Goal: Task Accomplishment & Management: Manage account settings

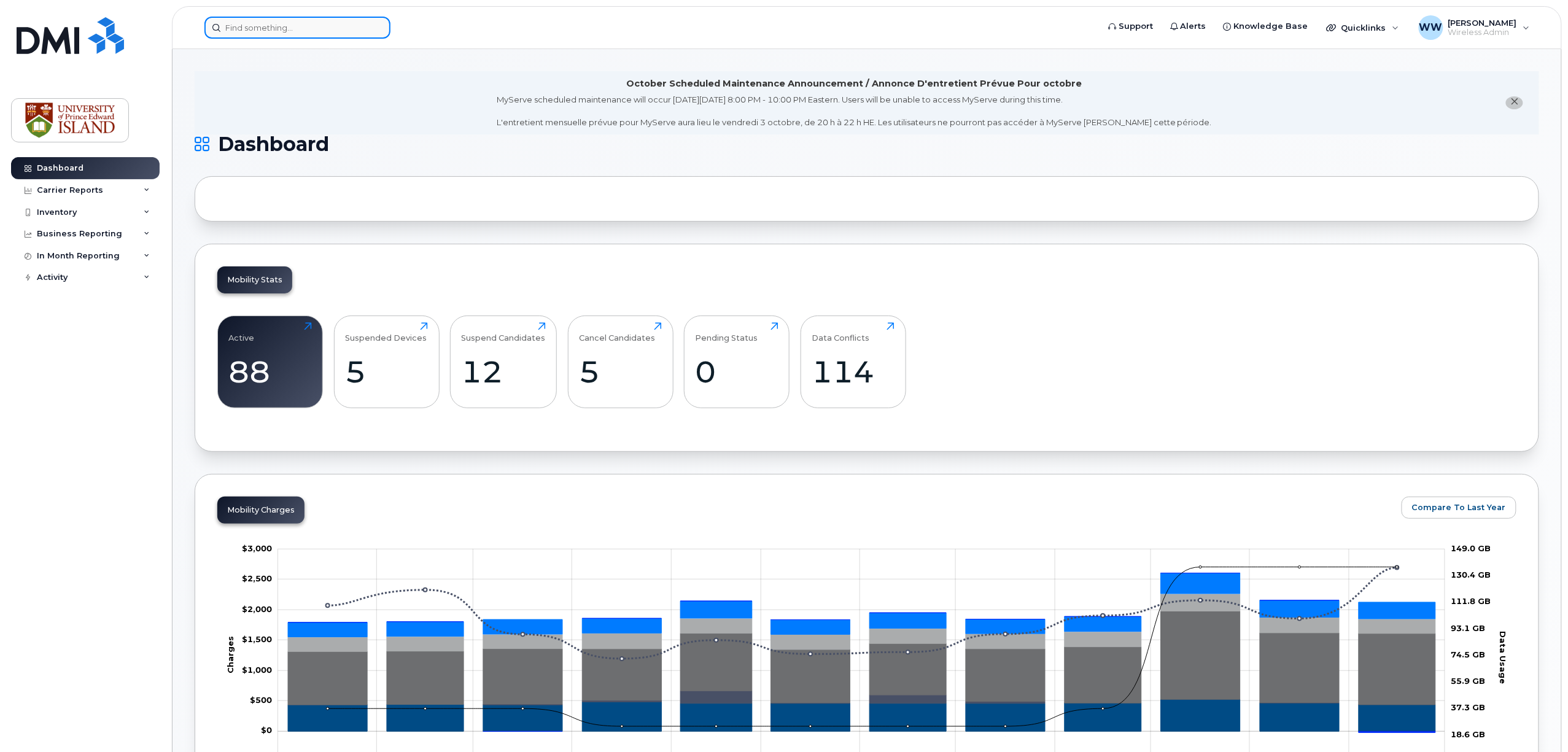
click at [278, 22] on input at bounding box center [297, 27] width 186 height 22
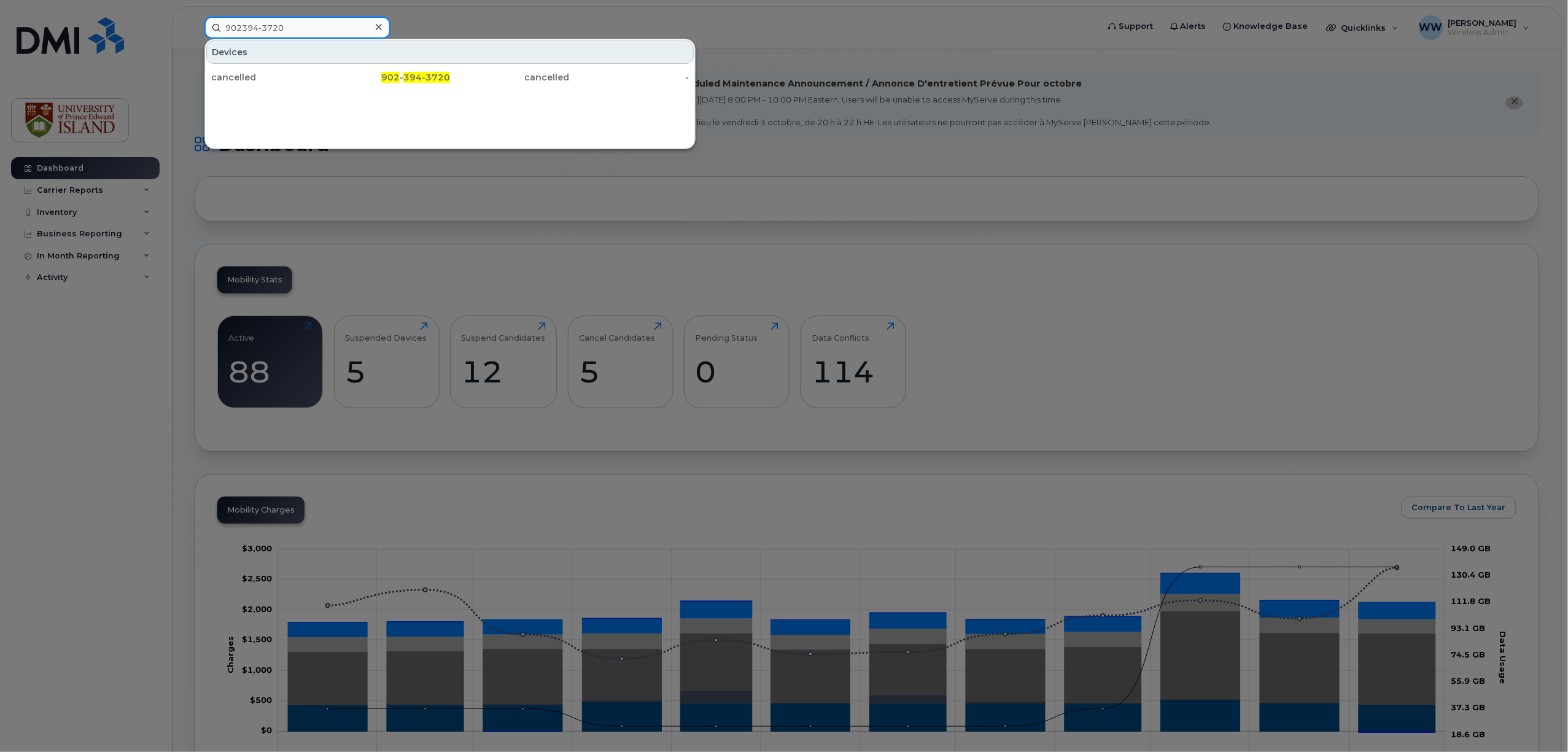
type input "902394-3720"
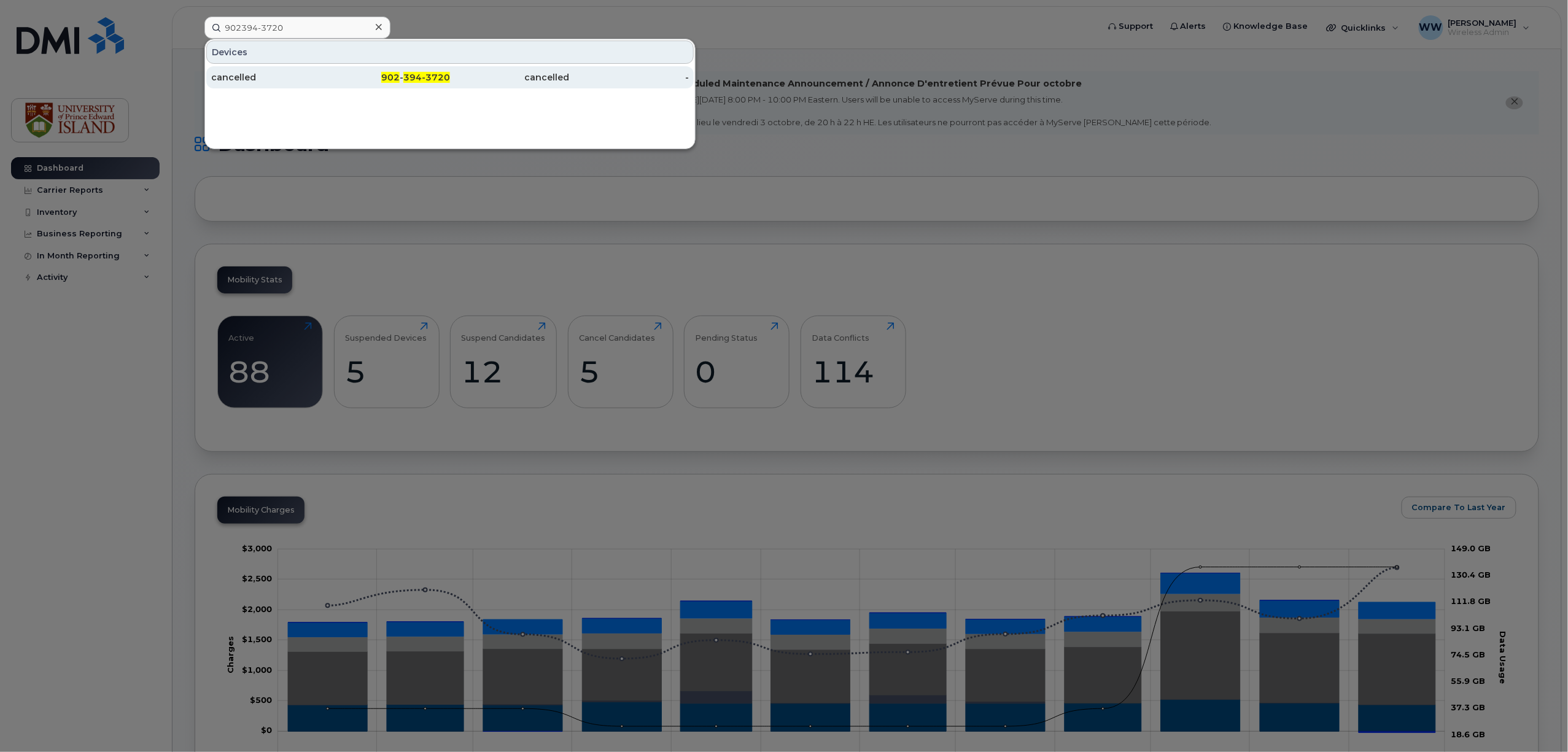
click at [244, 78] on div "cancelled" at bounding box center [271, 78] width 120 height 13
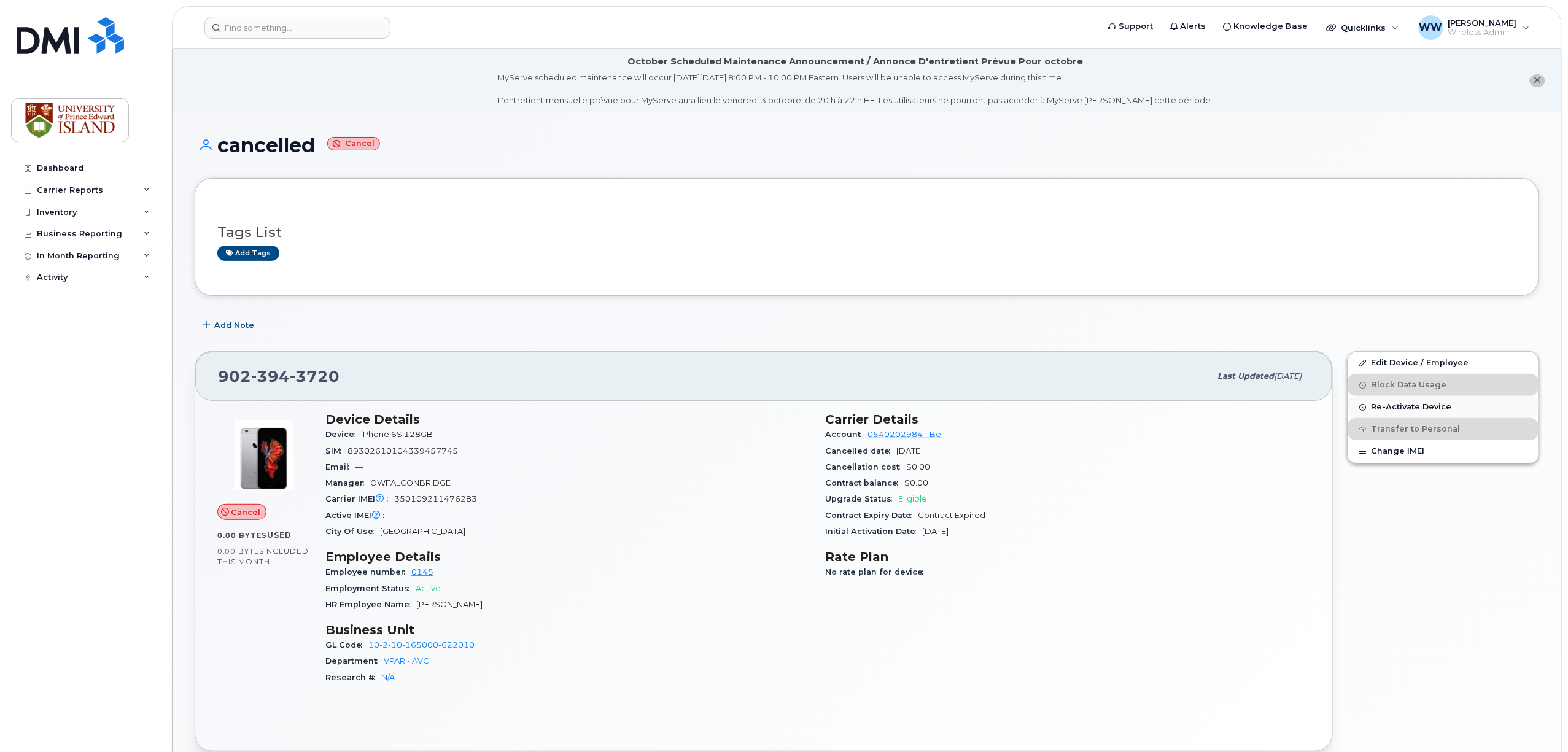
click at [1416, 406] on span "Re-Activate Device" at bounding box center [1411, 407] width 80 height 9
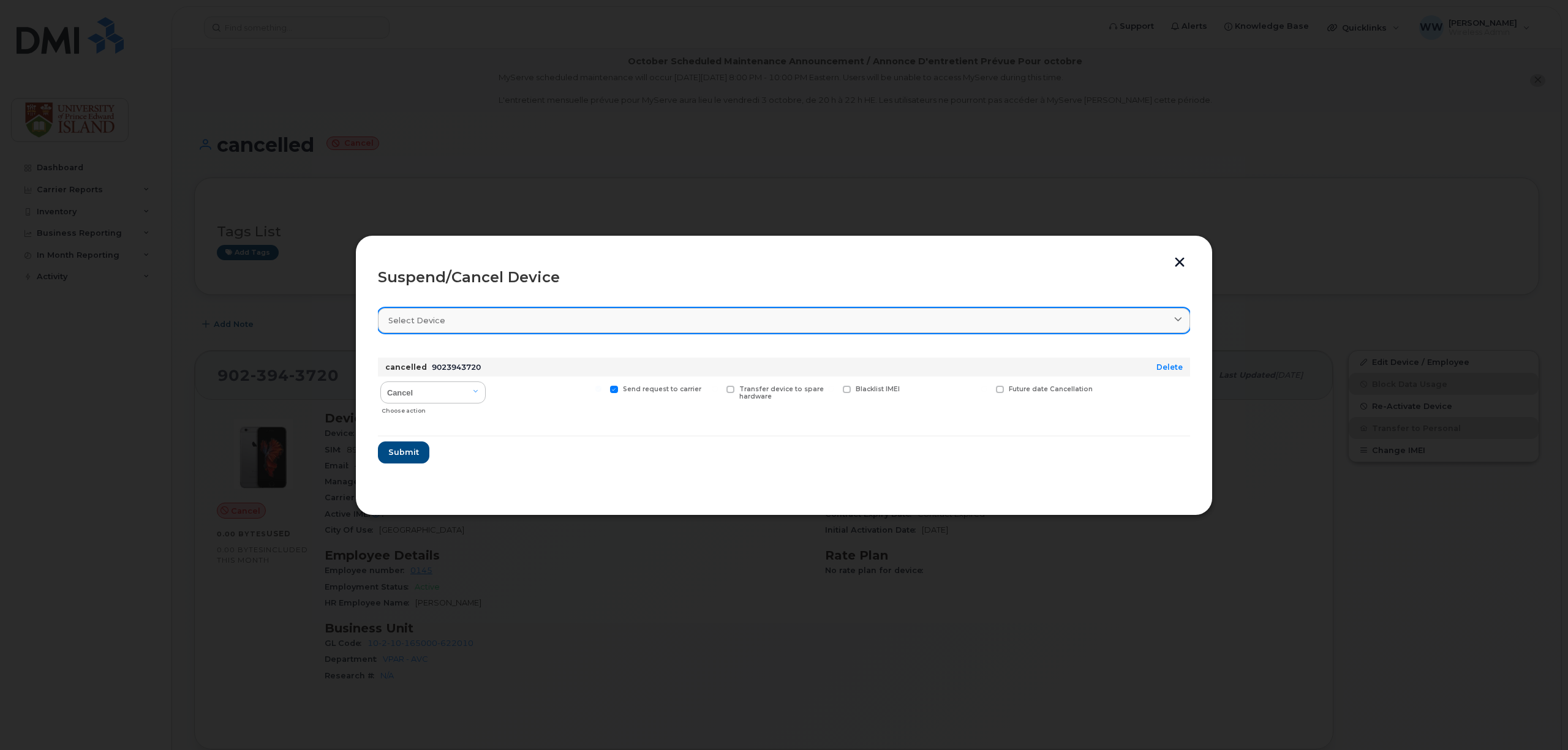
click at [482, 321] on div "Select device" at bounding box center [784, 320] width 792 height 12
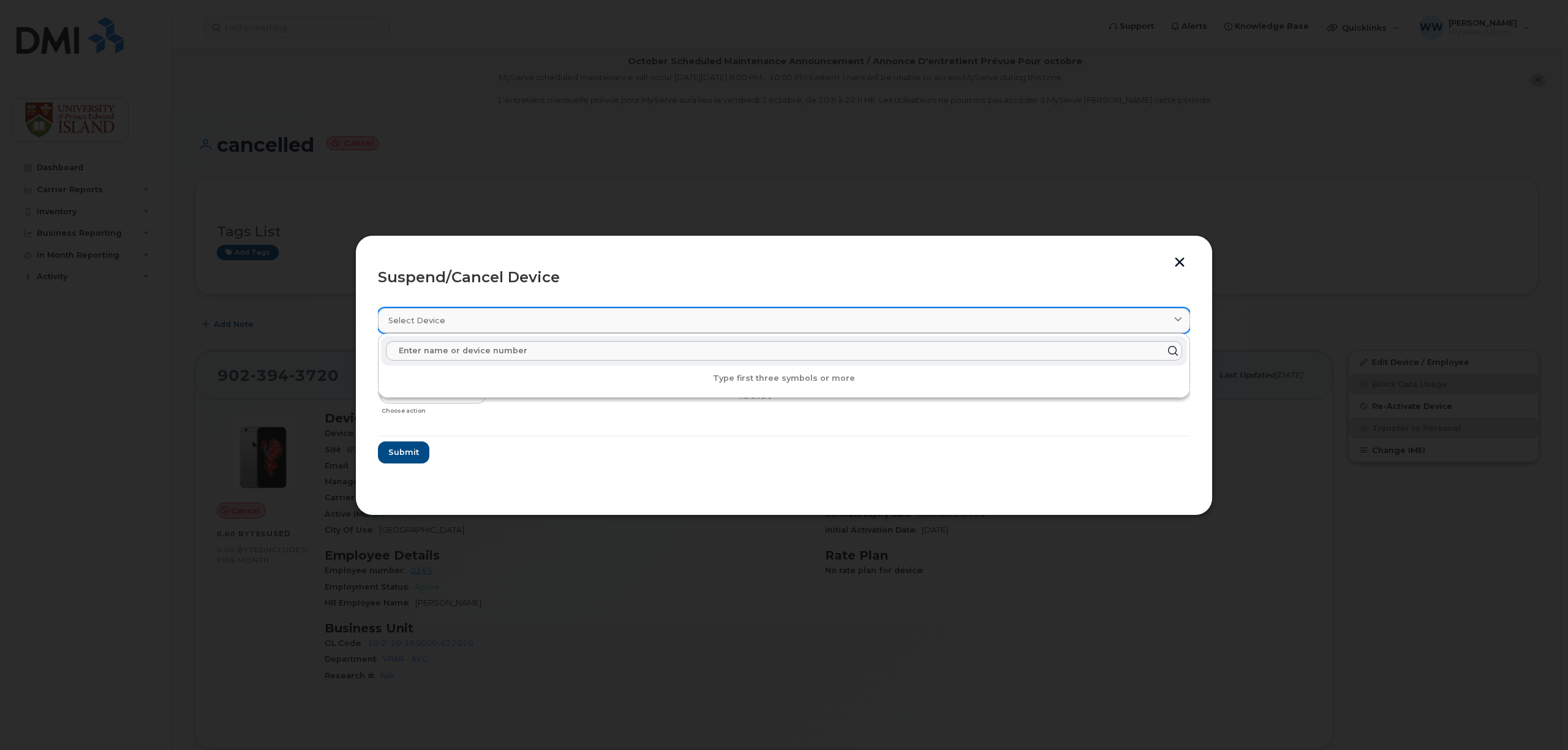
click at [482, 322] on div "Select device" at bounding box center [784, 320] width 792 height 12
click at [496, 446] on form "cancelled 9023943720 Delete Cancel Suspend - Extend Suspension Suspend - Reduce…" at bounding box center [784, 406] width 812 height 116
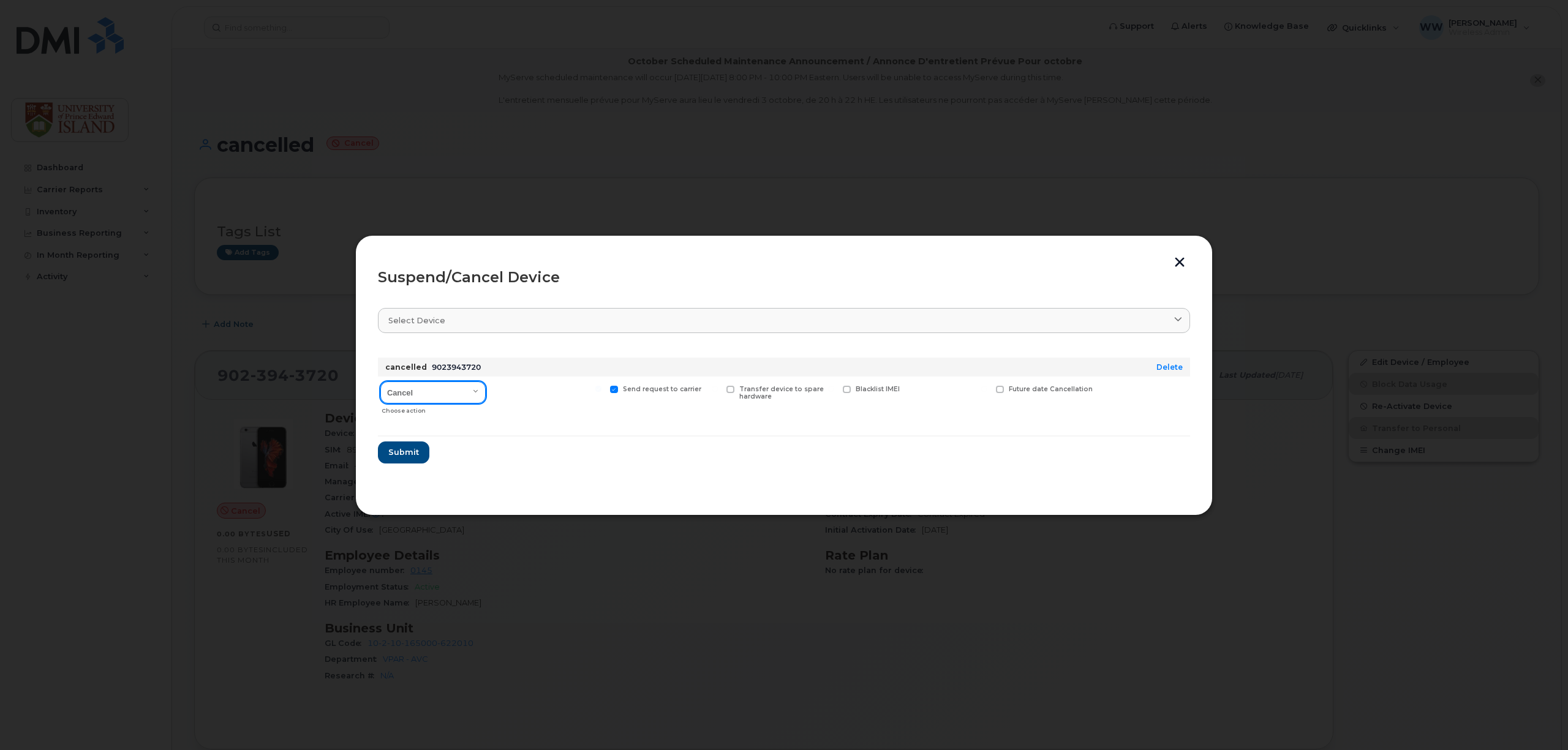
click at [477, 393] on select "Cancel Suspend - Extend Suspension Suspend - Reduced Rate Suspend - Full Rate S…" at bounding box center [433, 392] width 106 height 22
select select "[object Object]"
click at [381, 382] on select "Cancel Suspend - Extend Suspension Suspend - Reduced Rate Suspend - Full Rate S…" at bounding box center [433, 392] width 106 height 22
click at [406, 456] on span "Submit" at bounding box center [403, 452] width 31 height 12
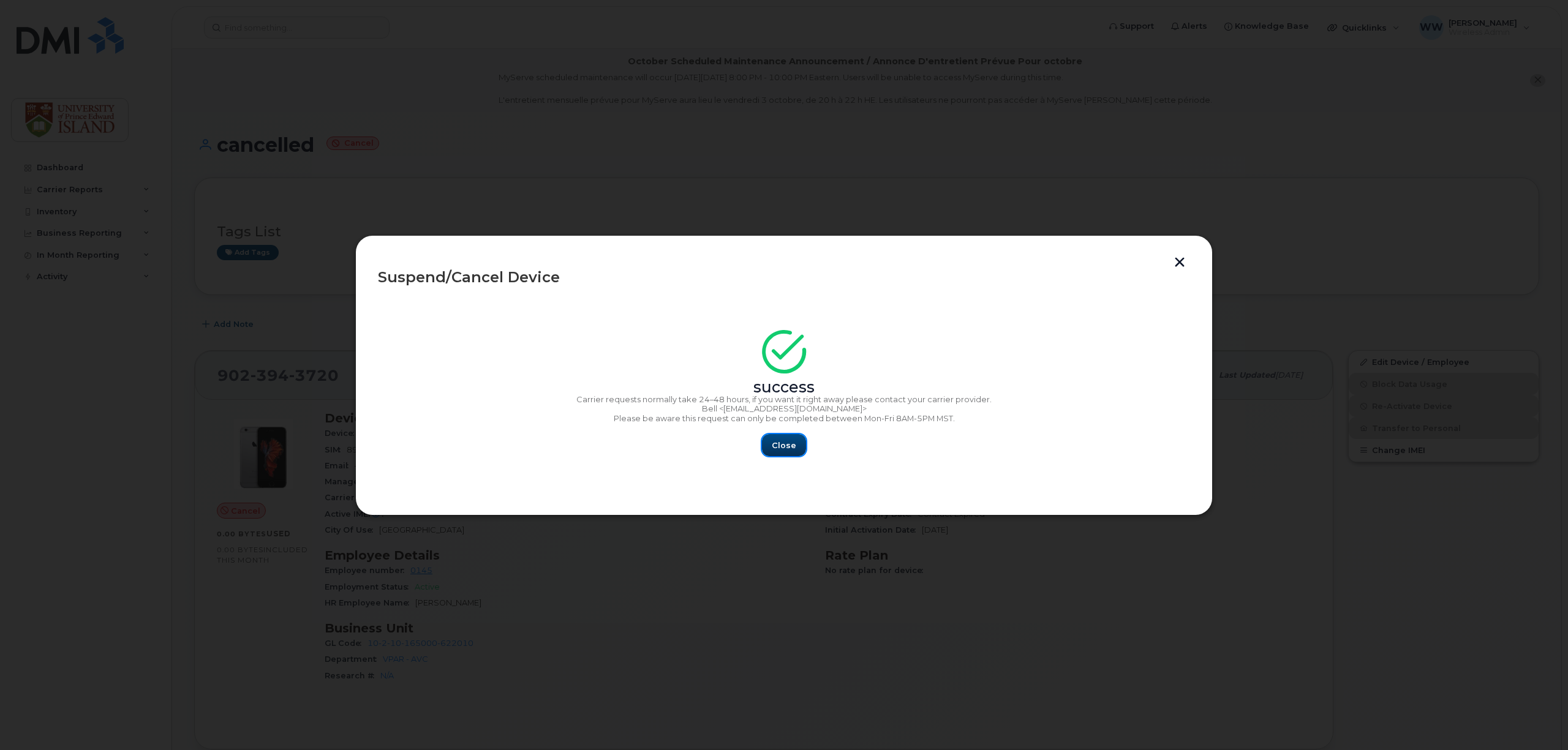
click at [786, 451] on span "Close" at bounding box center [784, 445] width 24 height 12
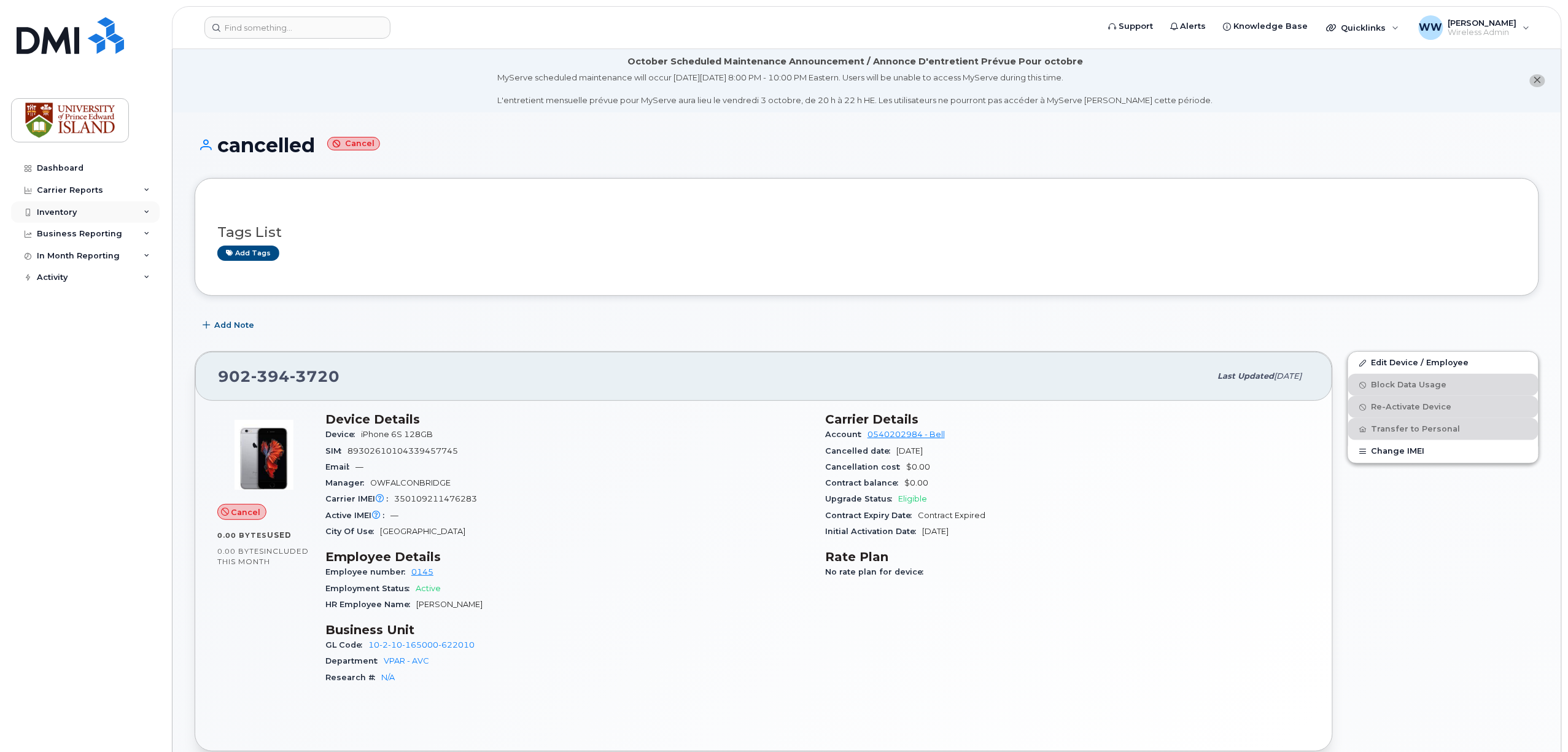
click at [65, 214] on div "Inventory" at bounding box center [57, 212] width 40 height 10
click at [70, 232] on div "Mobility Devices" at bounding box center [77, 235] width 69 height 11
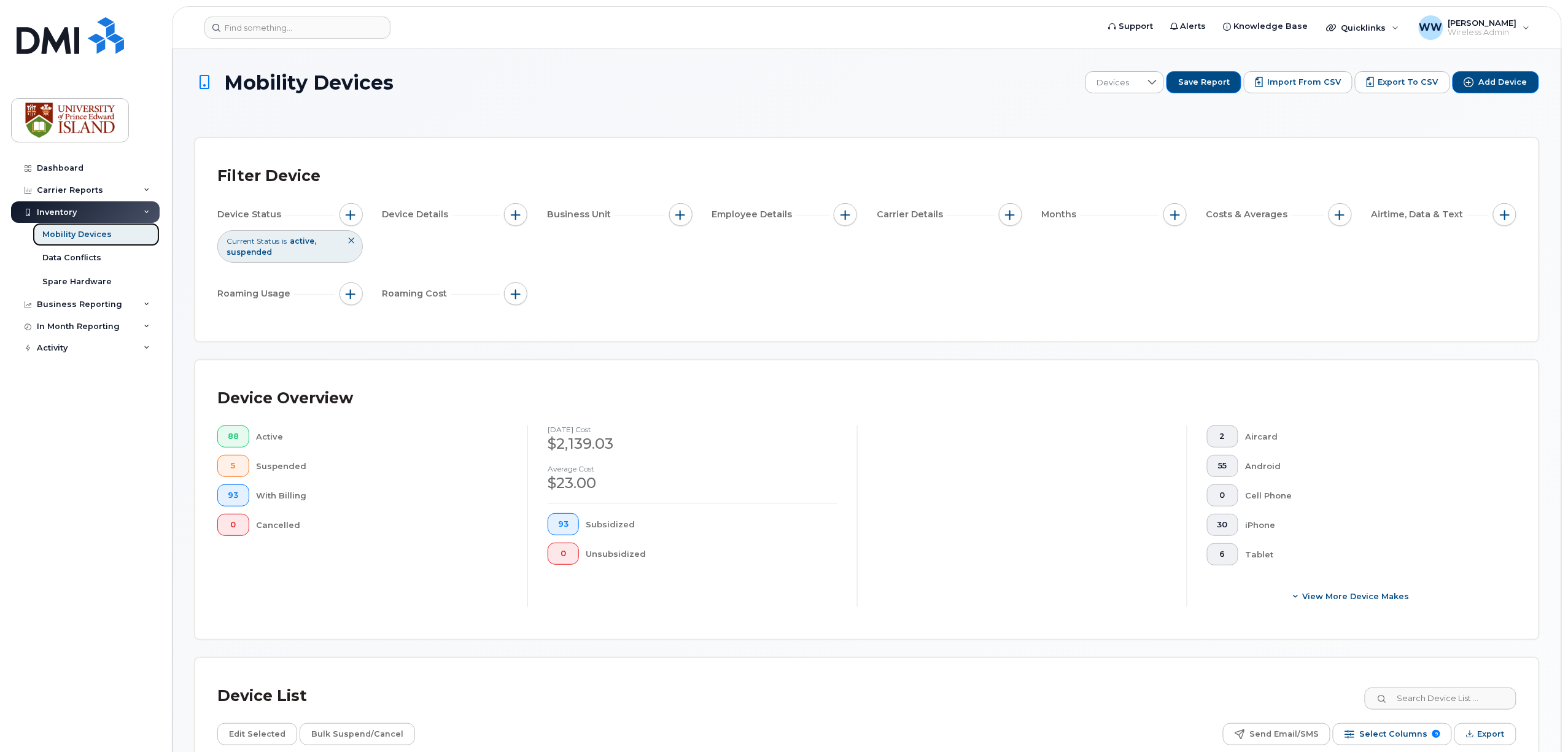
click at [69, 232] on div "Mobility Devices" at bounding box center [77, 235] width 69 height 11
click at [69, 168] on div "Dashboard" at bounding box center [60, 168] width 46 height 10
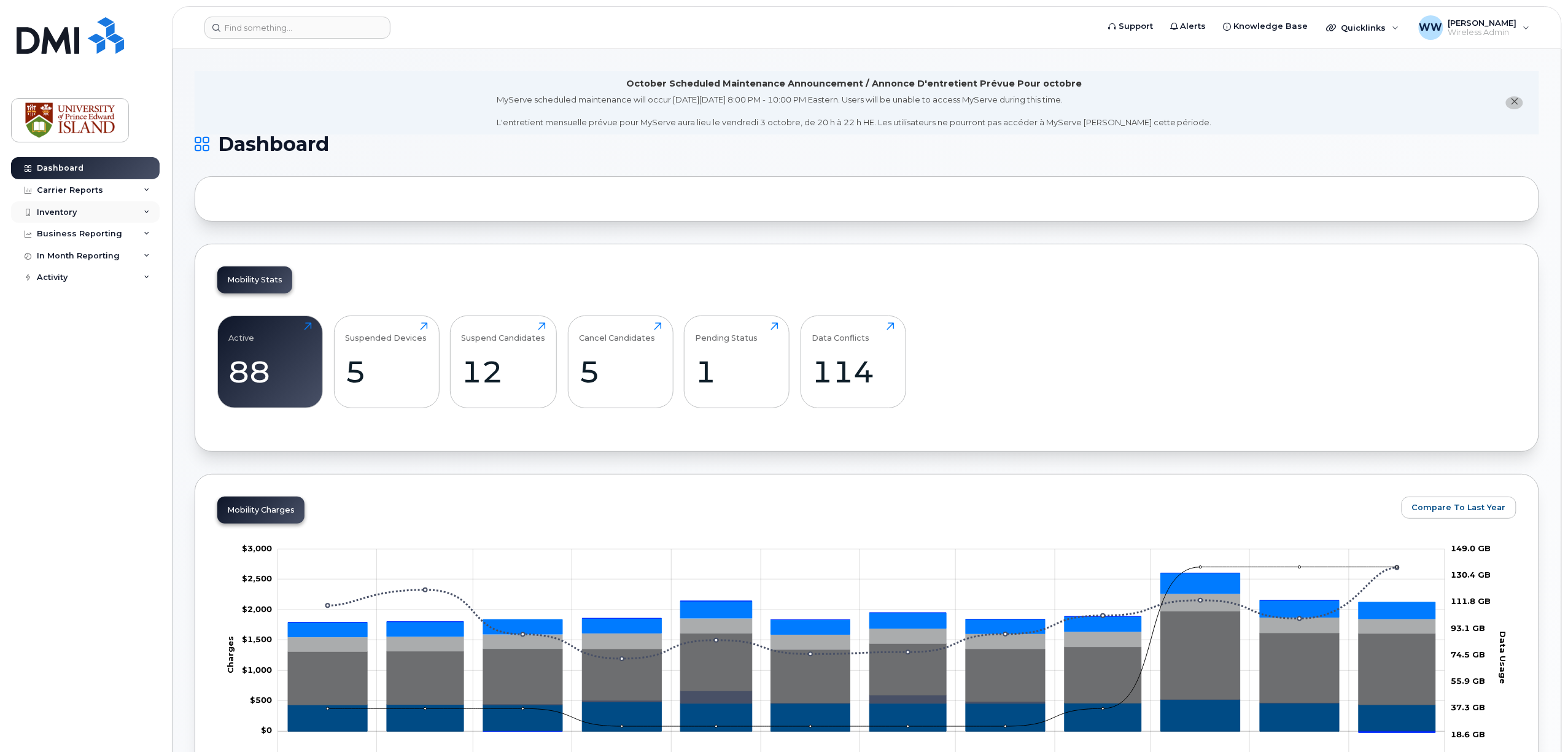
click at [62, 211] on div "Inventory" at bounding box center [57, 212] width 40 height 10
click at [60, 230] on div "Mobility Devices" at bounding box center [77, 235] width 69 height 11
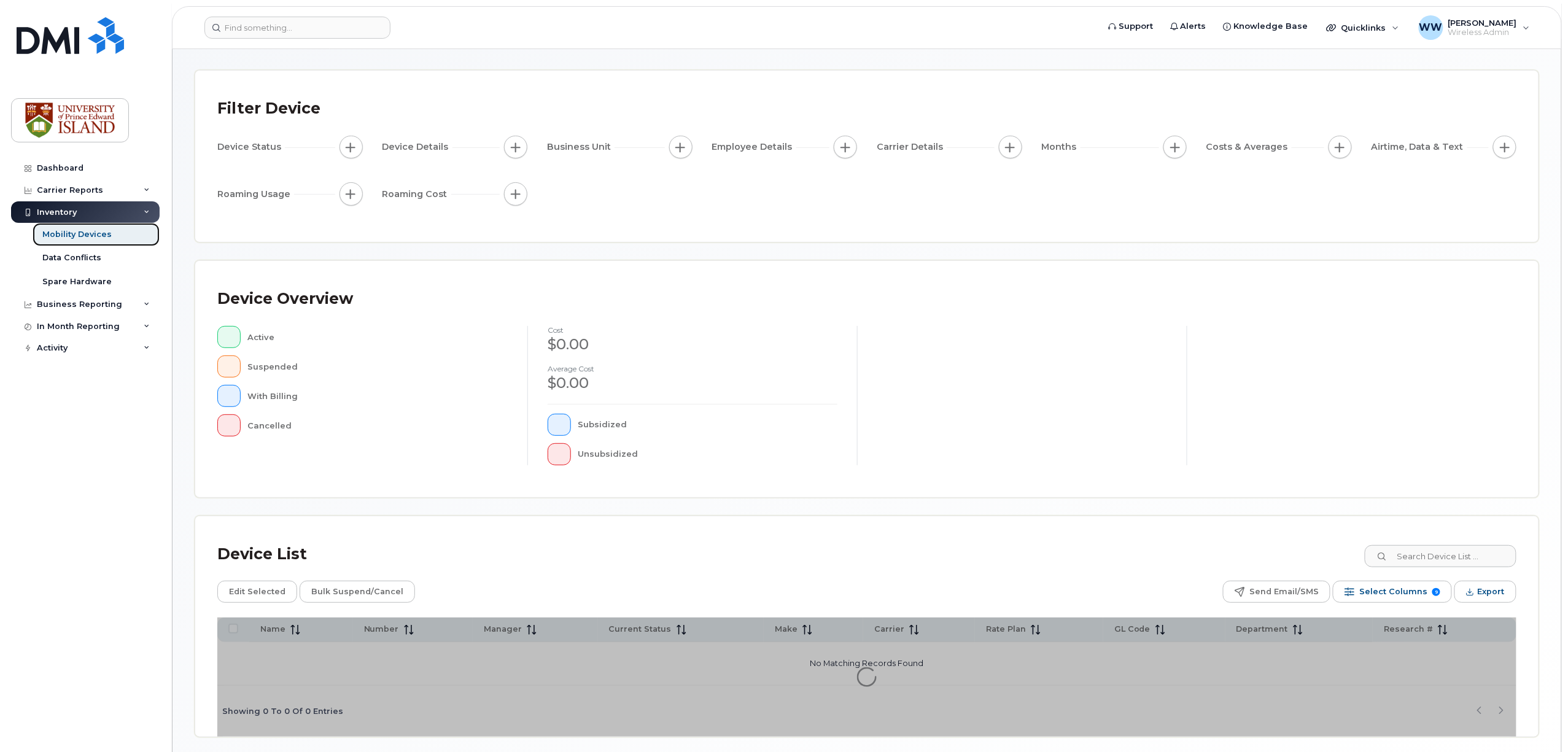
scroll to position [93, 0]
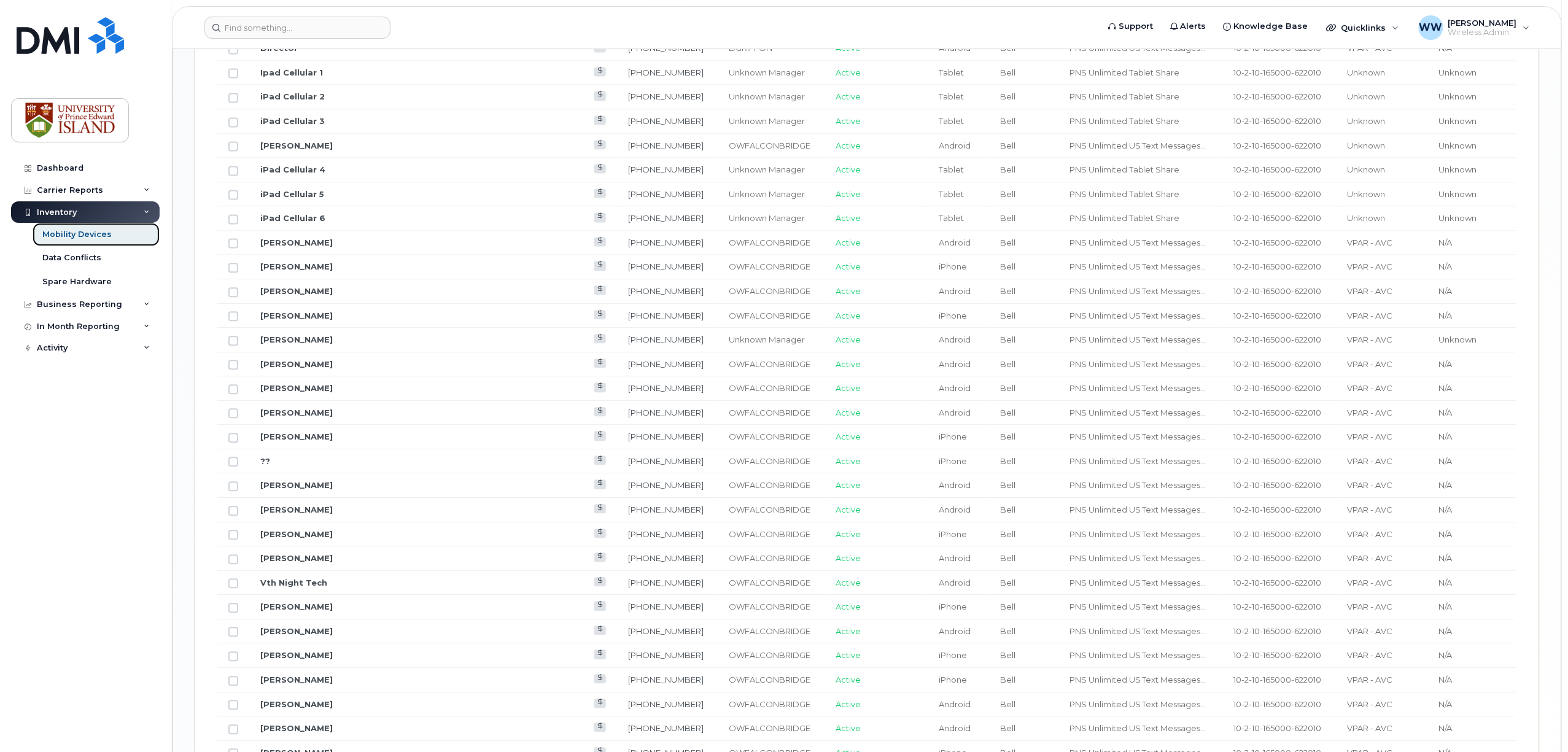
scroll to position [1239, 0]
click at [300, 414] on link "Lynn Osullivan" at bounding box center [297, 409] width 72 height 10
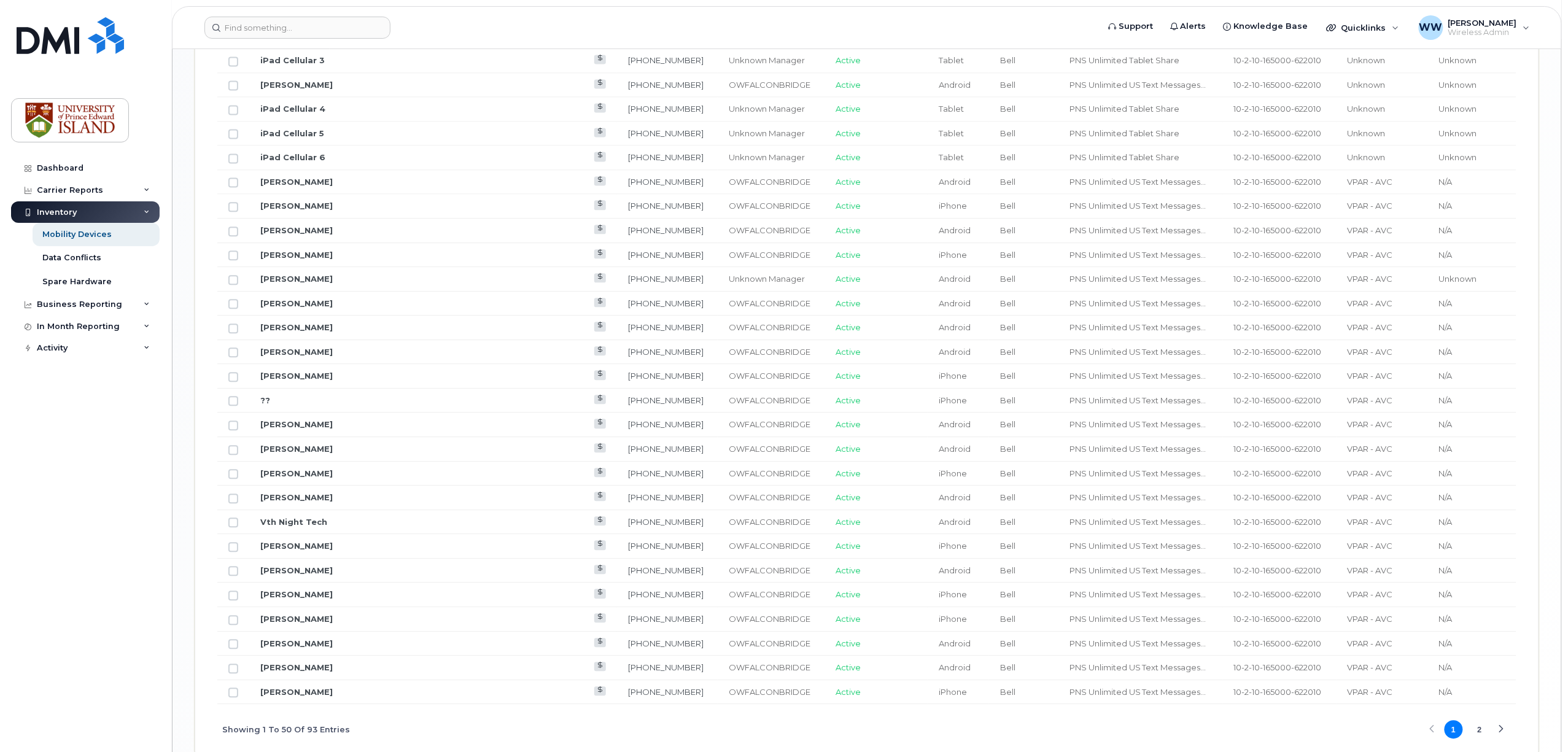
scroll to position [1309, 0]
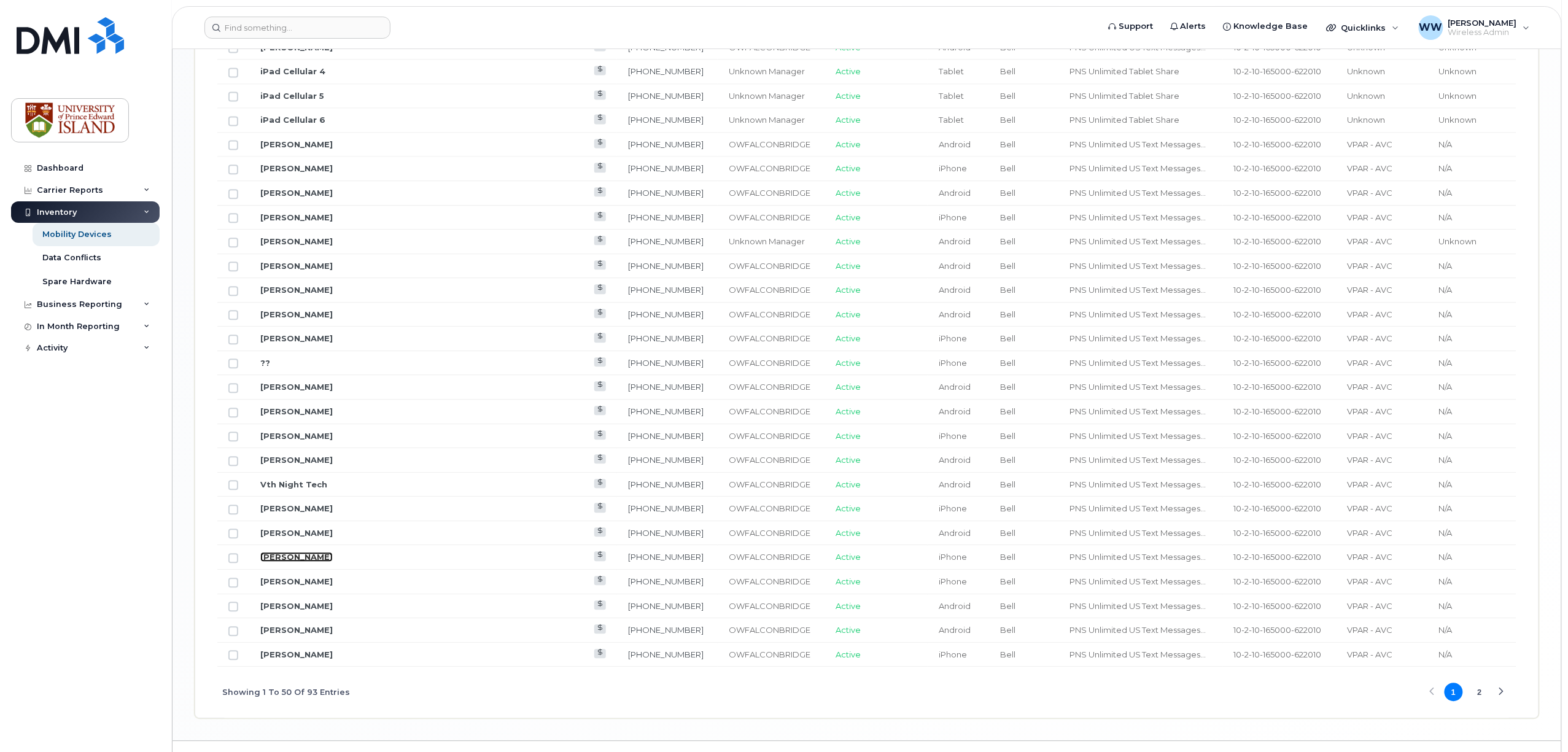
click at [309, 562] on link "Dr Ben Stoughton" at bounding box center [297, 557] width 72 height 10
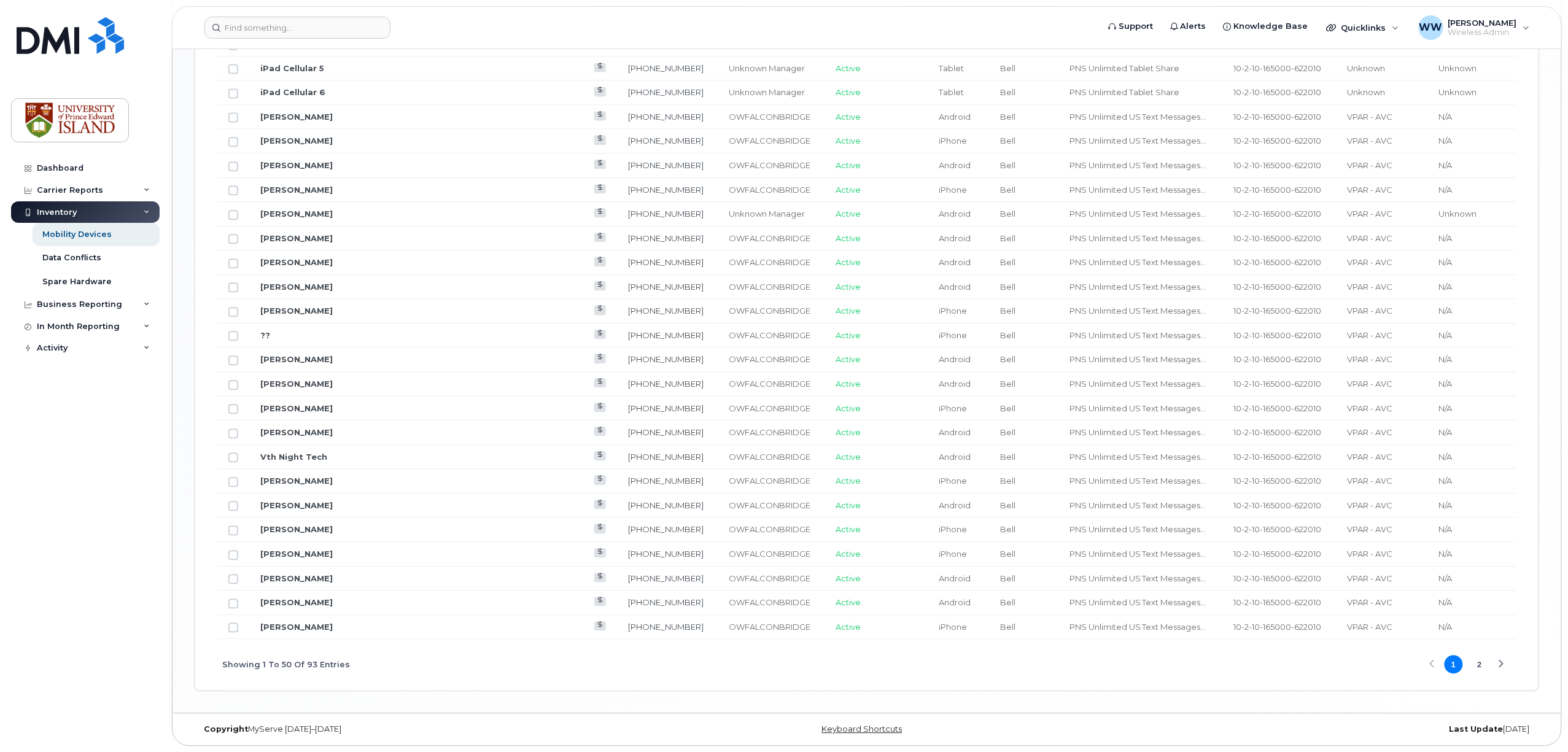
click at [1481, 664] on button "2" at bounding box center [1479, 664] width 18 height 18
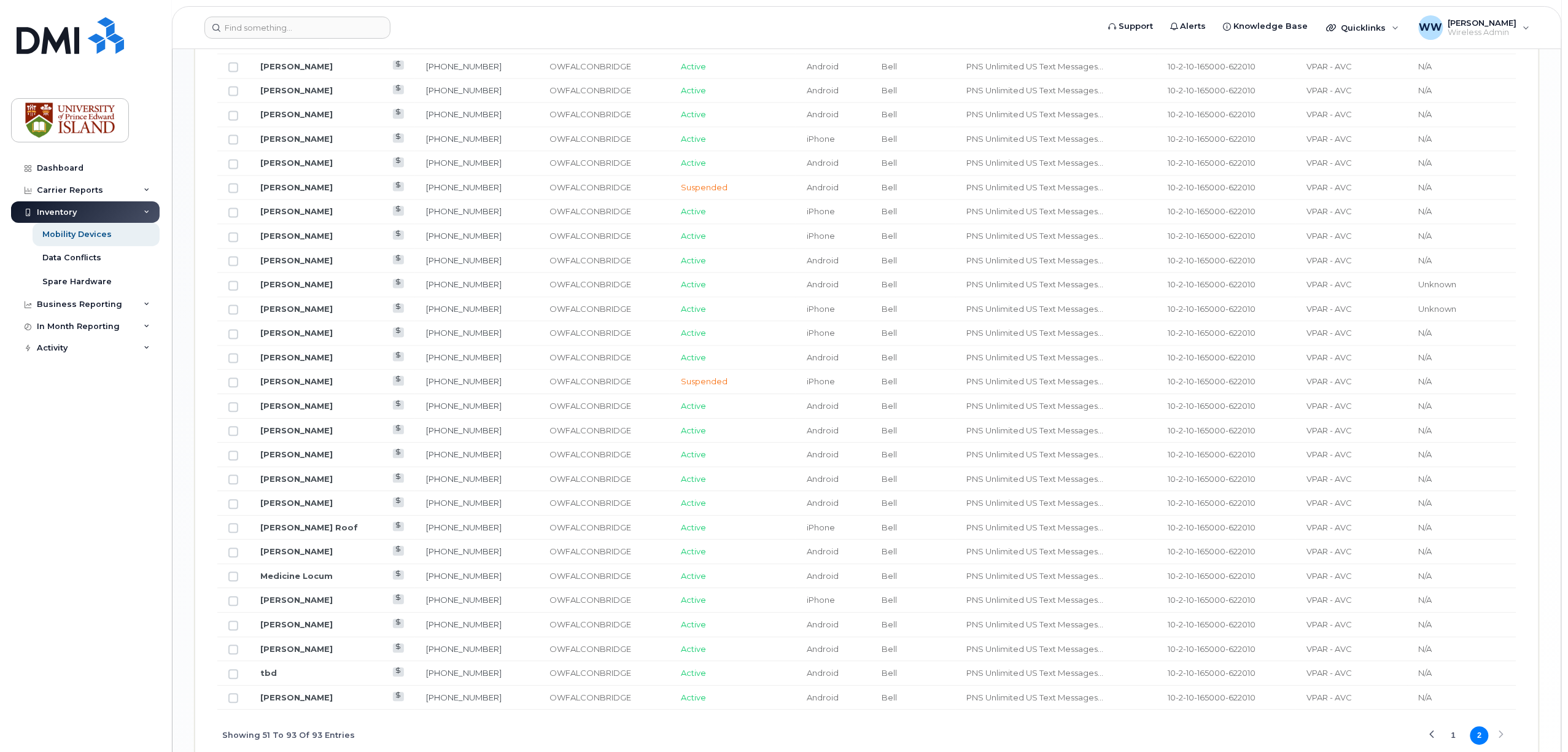
scroll to position [1177, 0]
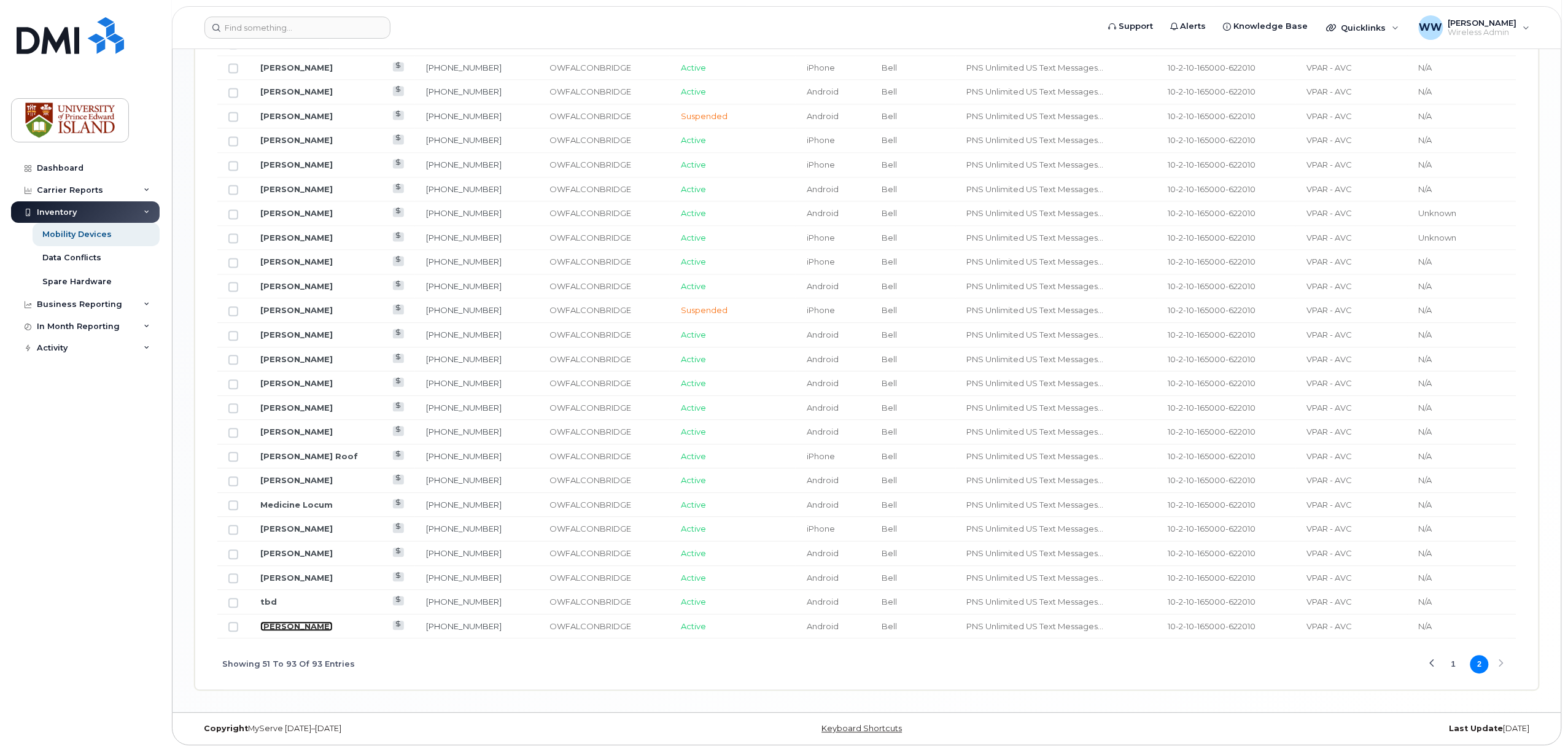
click at [285, 624] on link "Madison Devine" at bounding box center [297, 626] width 72 height 10
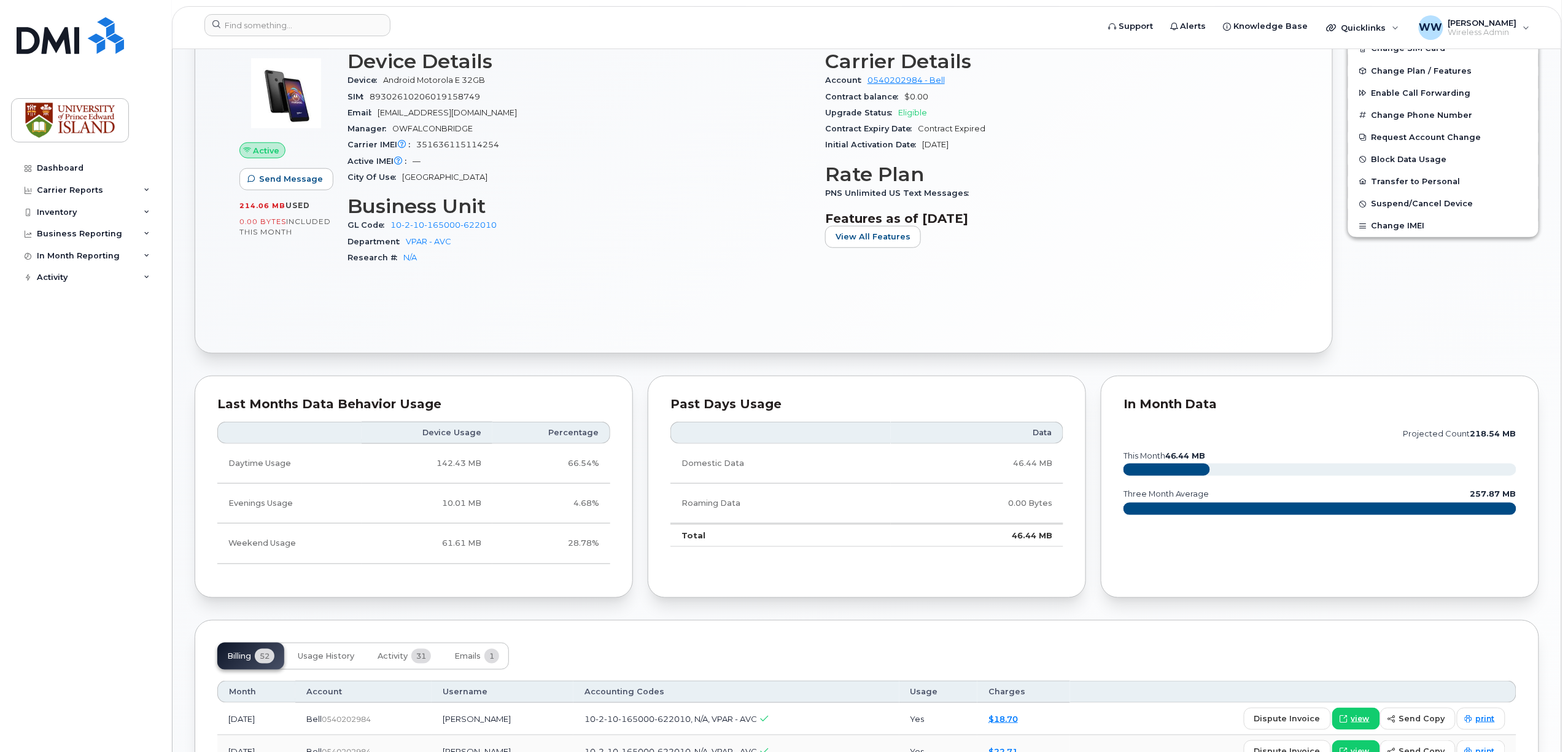
scroll to position [327, 0]
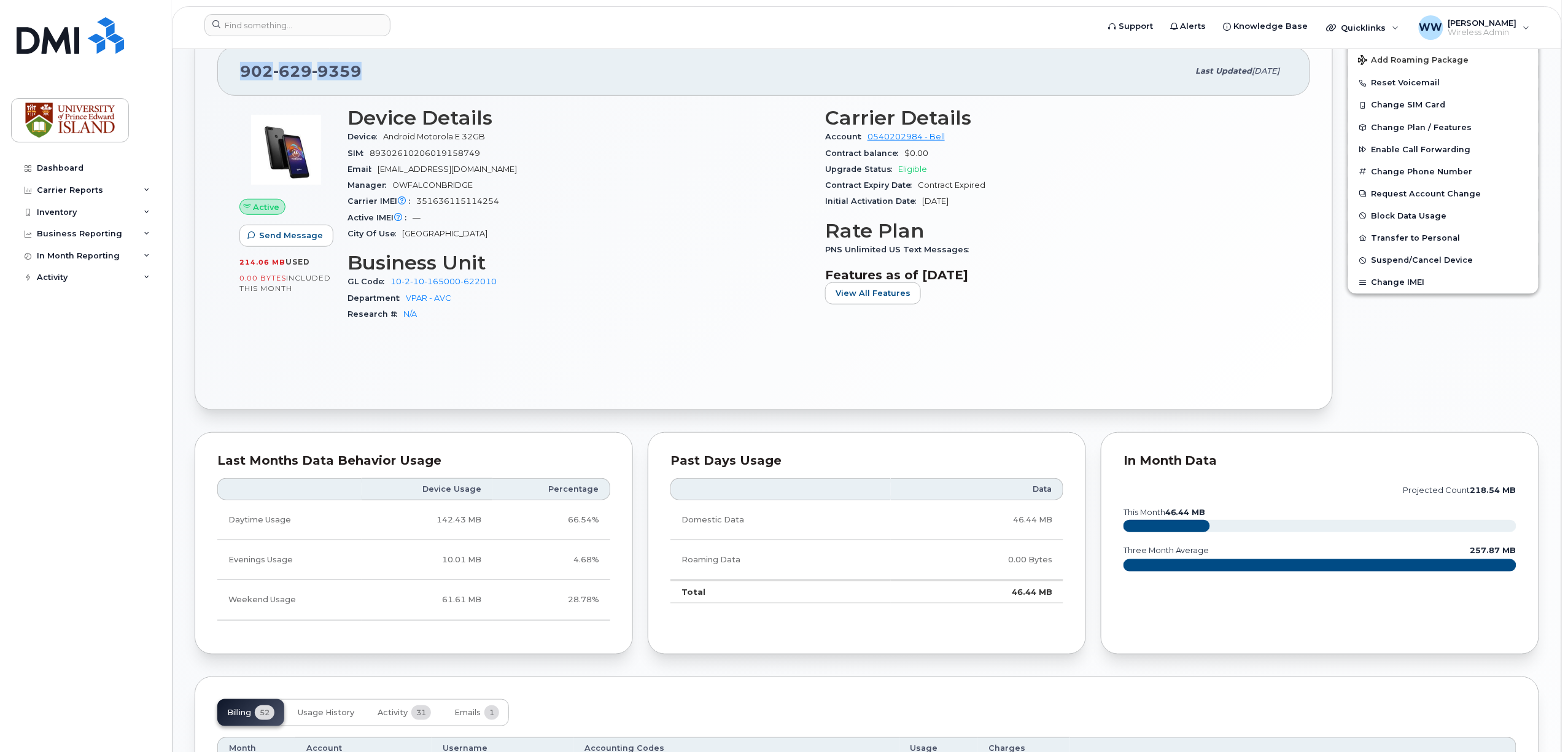
drag, startPoint x: 367, startPoint y: 69, endPoint x: 248, endPoint y: 74, distance: 119.1
click at [226, 75] on div "[PHONE_NUMBER] Last updated [DATE]" at bounding box center [764, 71] width 1092 height 49
copy span "[PHONE_NUMBER]"
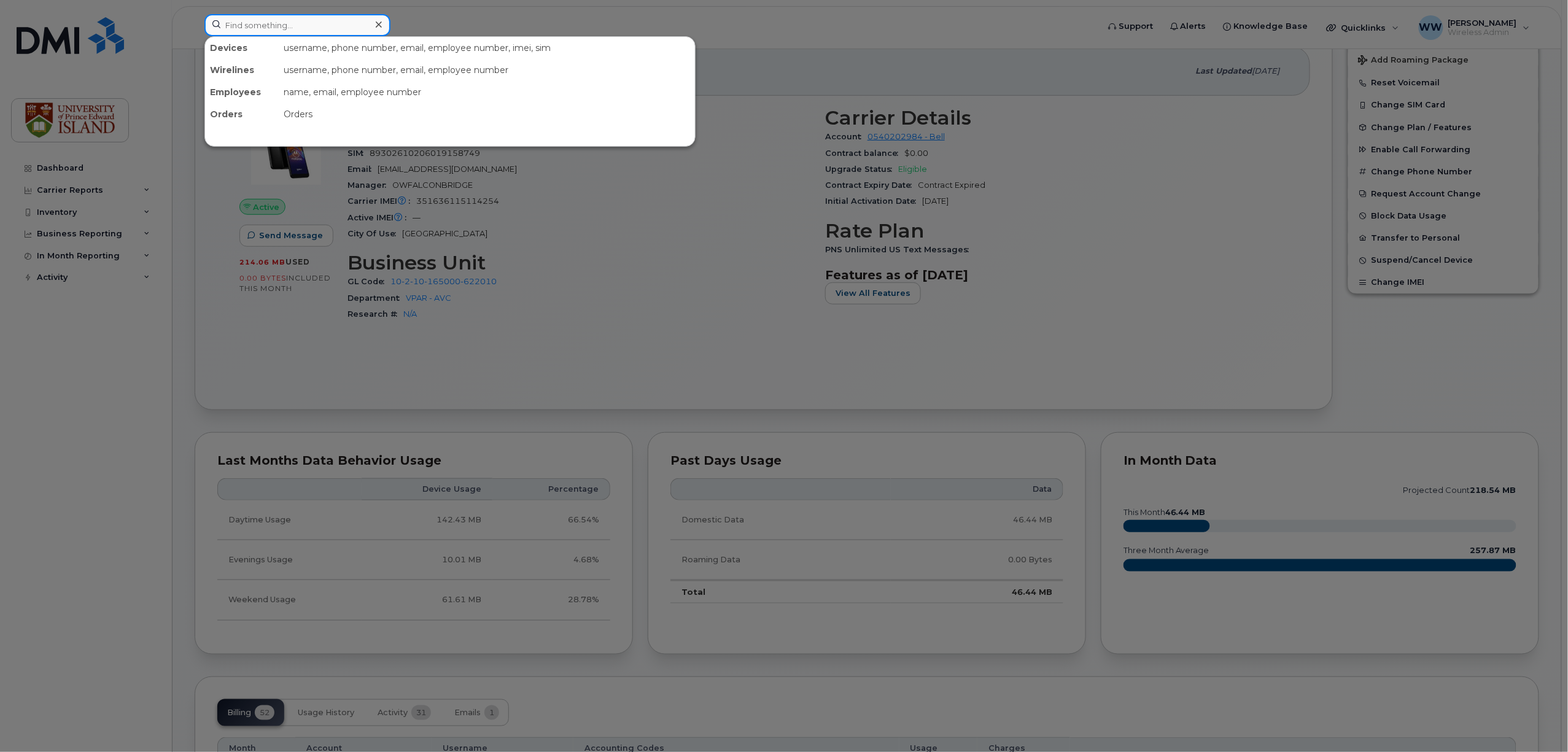
click at [313, 30] on input at bounding box center [297, 25] width 186 height 22
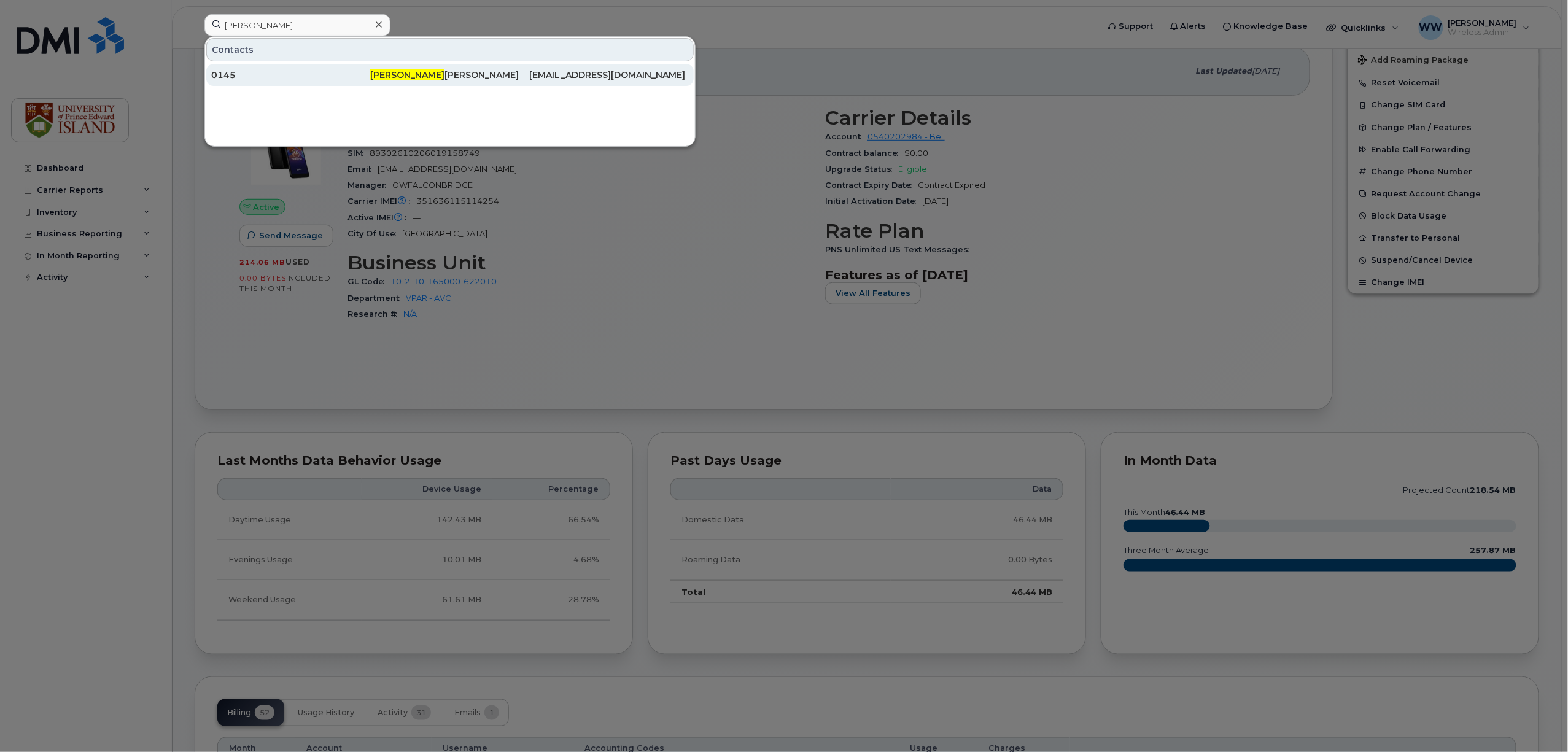
click at [383, 71] on span "[PERSON_NAME]" at bounding box center [407, 75] width 75 height 11
click at [286, 27] on input "[PERSON_NAME]" at bounding box center [297, 25] width 186 height 22
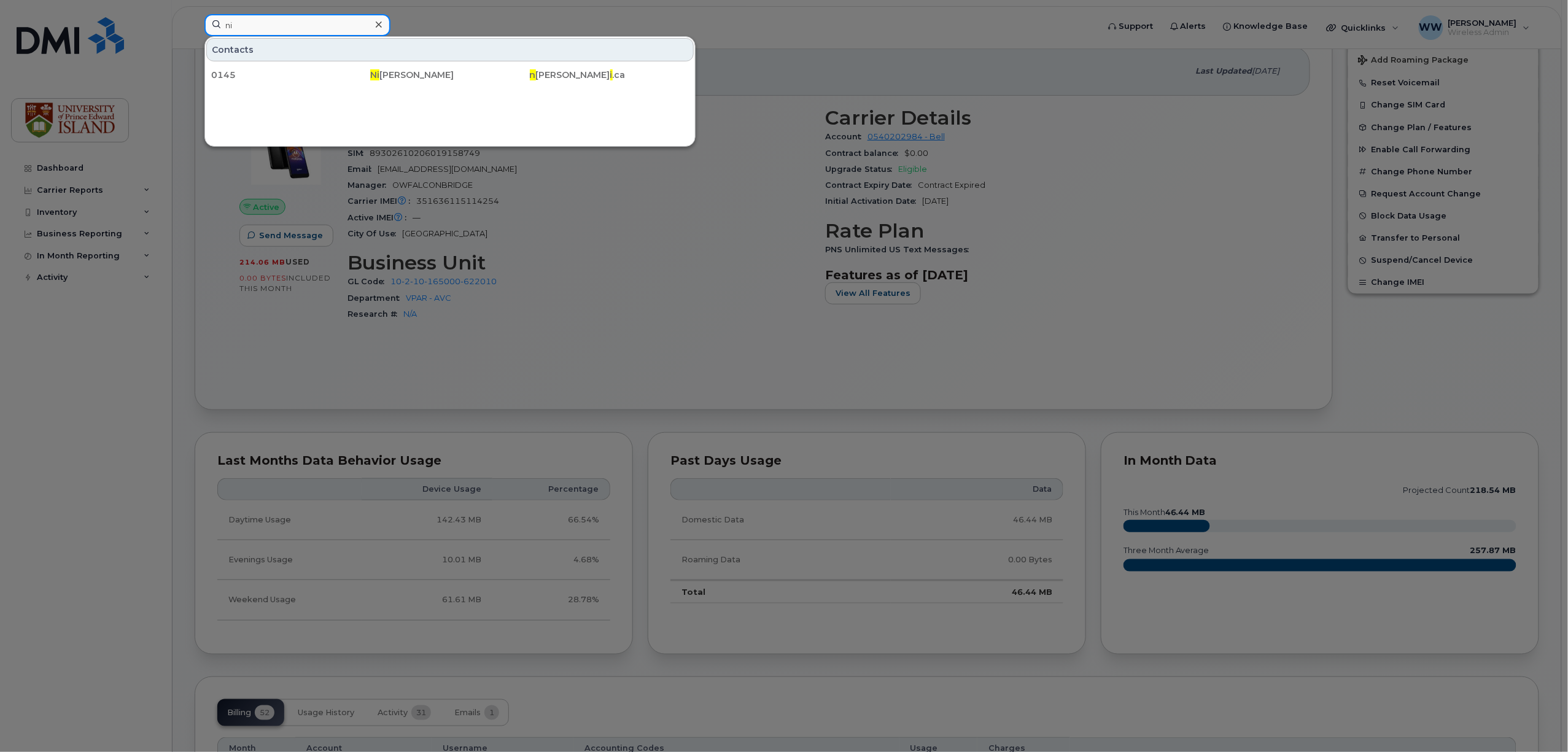
type input "n"
type input "[PHONE_NUMBER]"
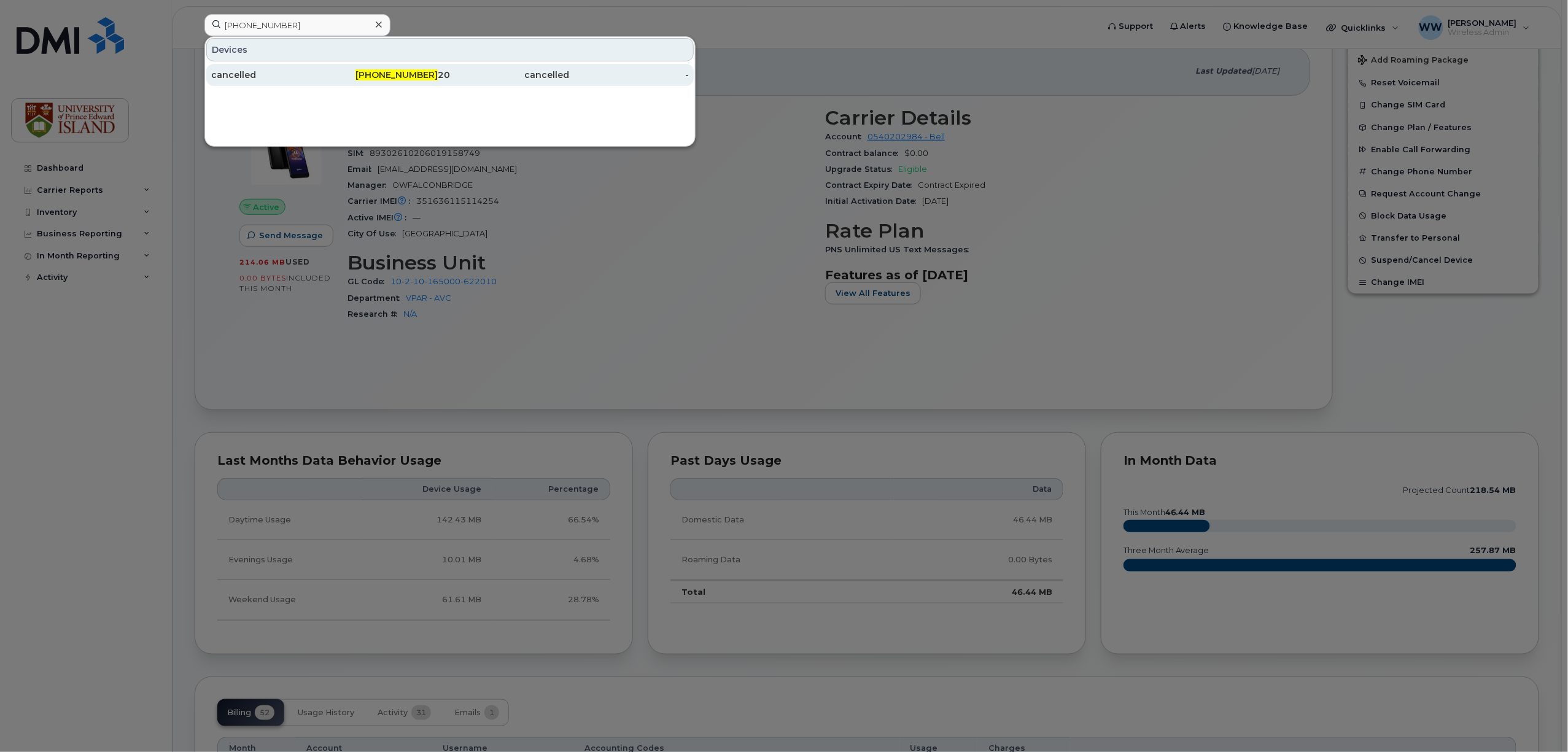
click at [258, 80] on div "cancelled" at bounding box center [271, 75] width 120 height 13
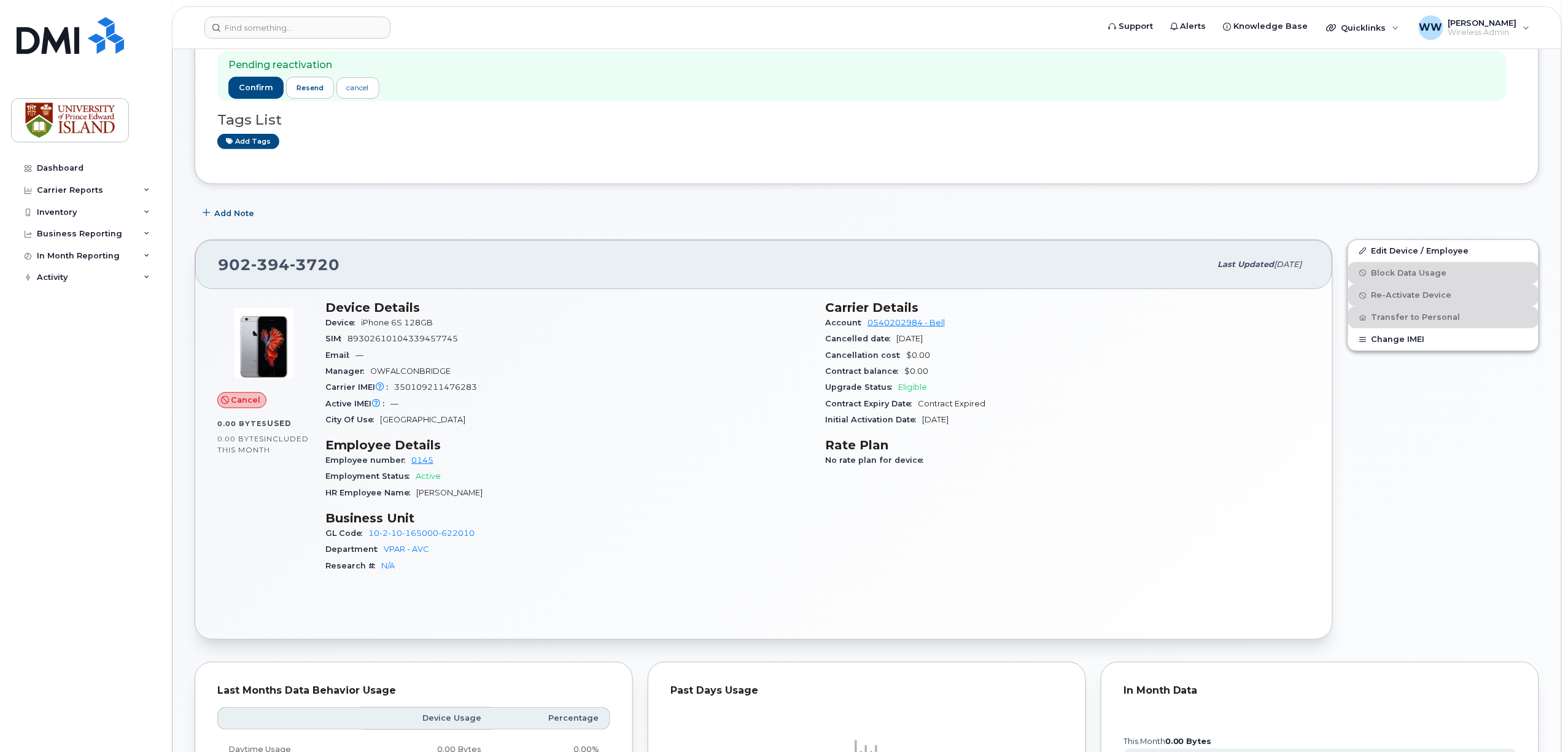
scroll to position [163, 0]
click at [1386, 250] on link "Edit Device / Employee" at bounding box center [1443, 250] width 190 height 22
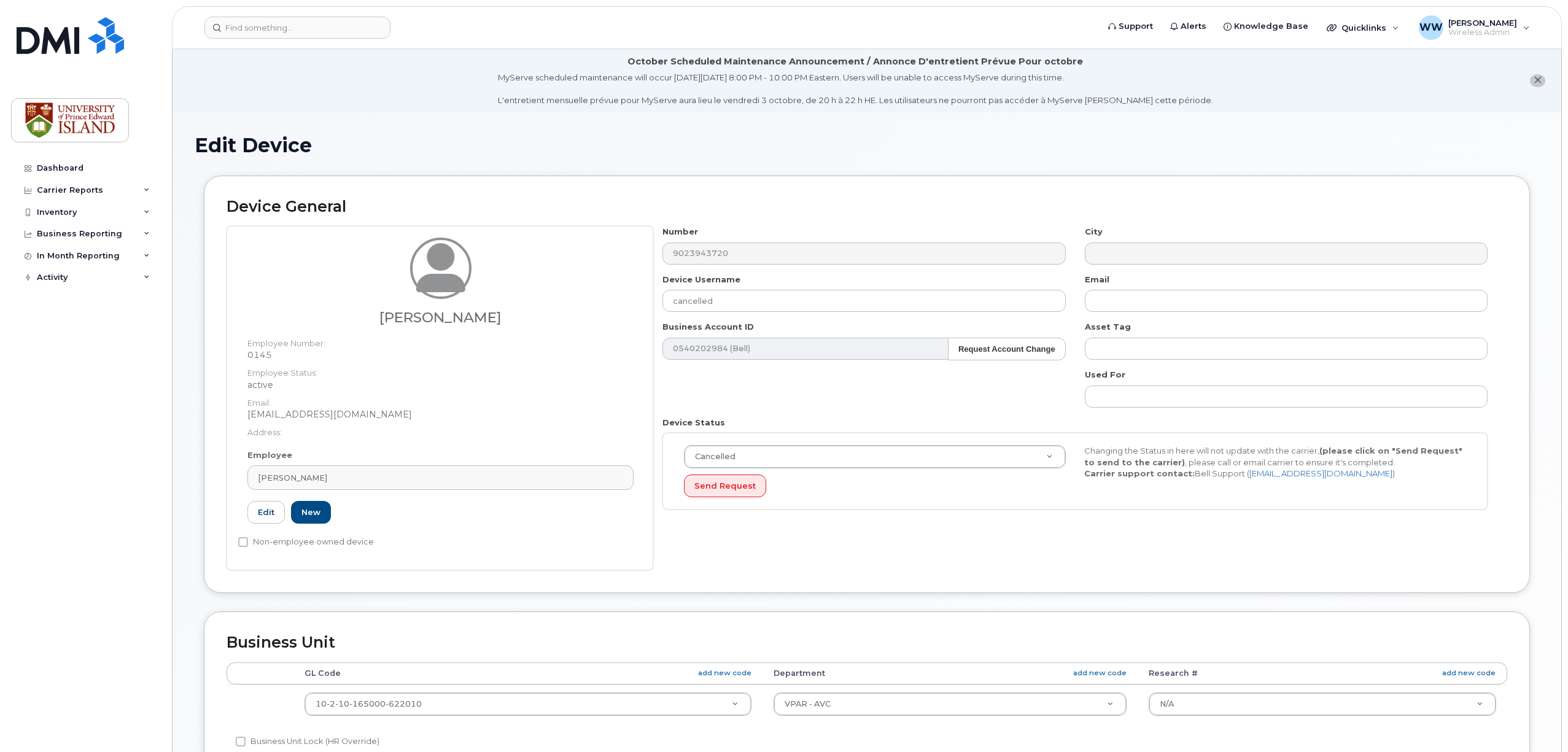
select select "2042298"
select select "2042284"
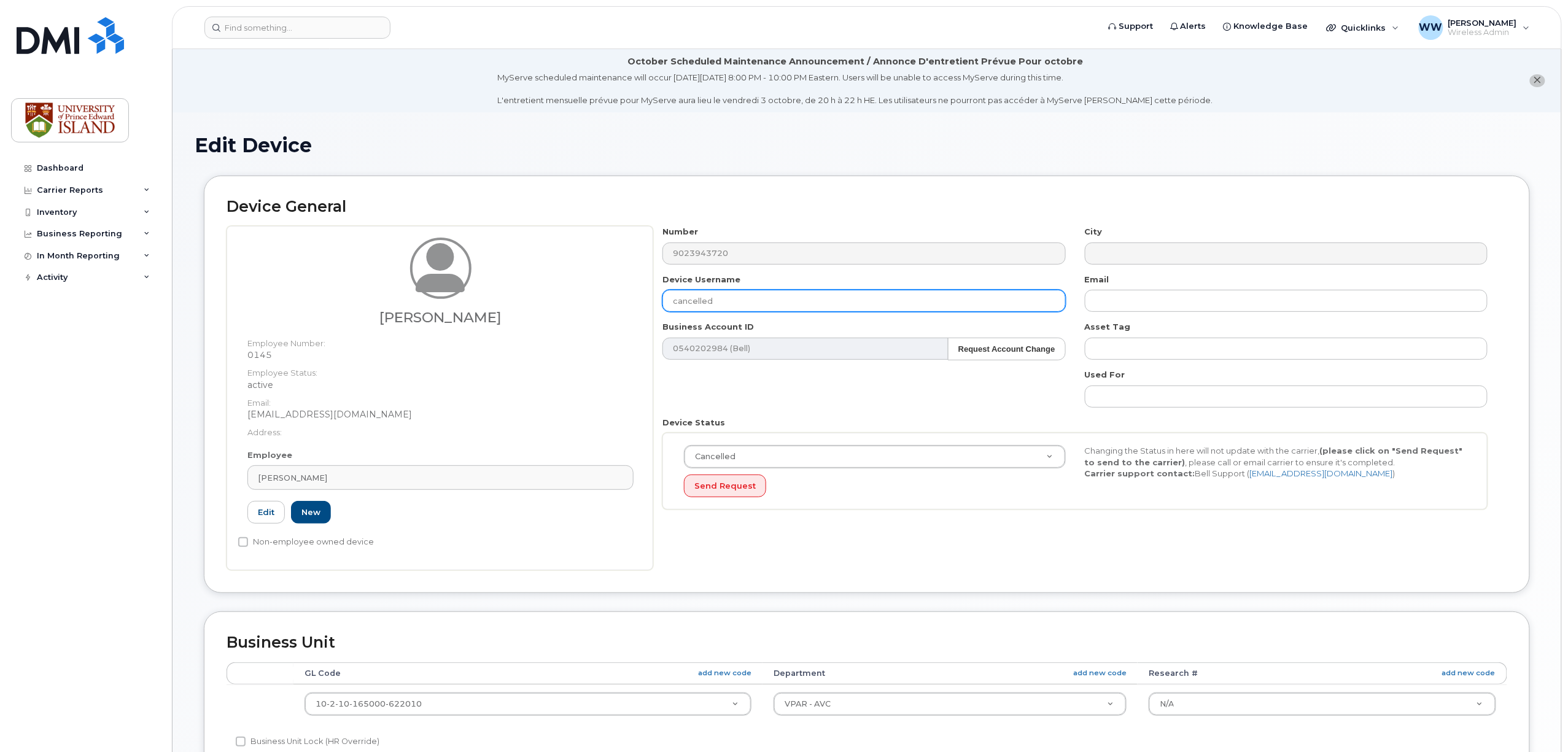
drag, startPoint x: 720, startPoint y: 295, endPoint x: 655, endPoint y: 298, distance: 65.1
click at [655, 298] on div "Device Username cancelled" at bounding box center [863, 293] width 421 height 38
click at [762, 298] on input "cancelled" at bounding box center [863, 301] width 403 height 22
type input "cancelled Dr Shin"
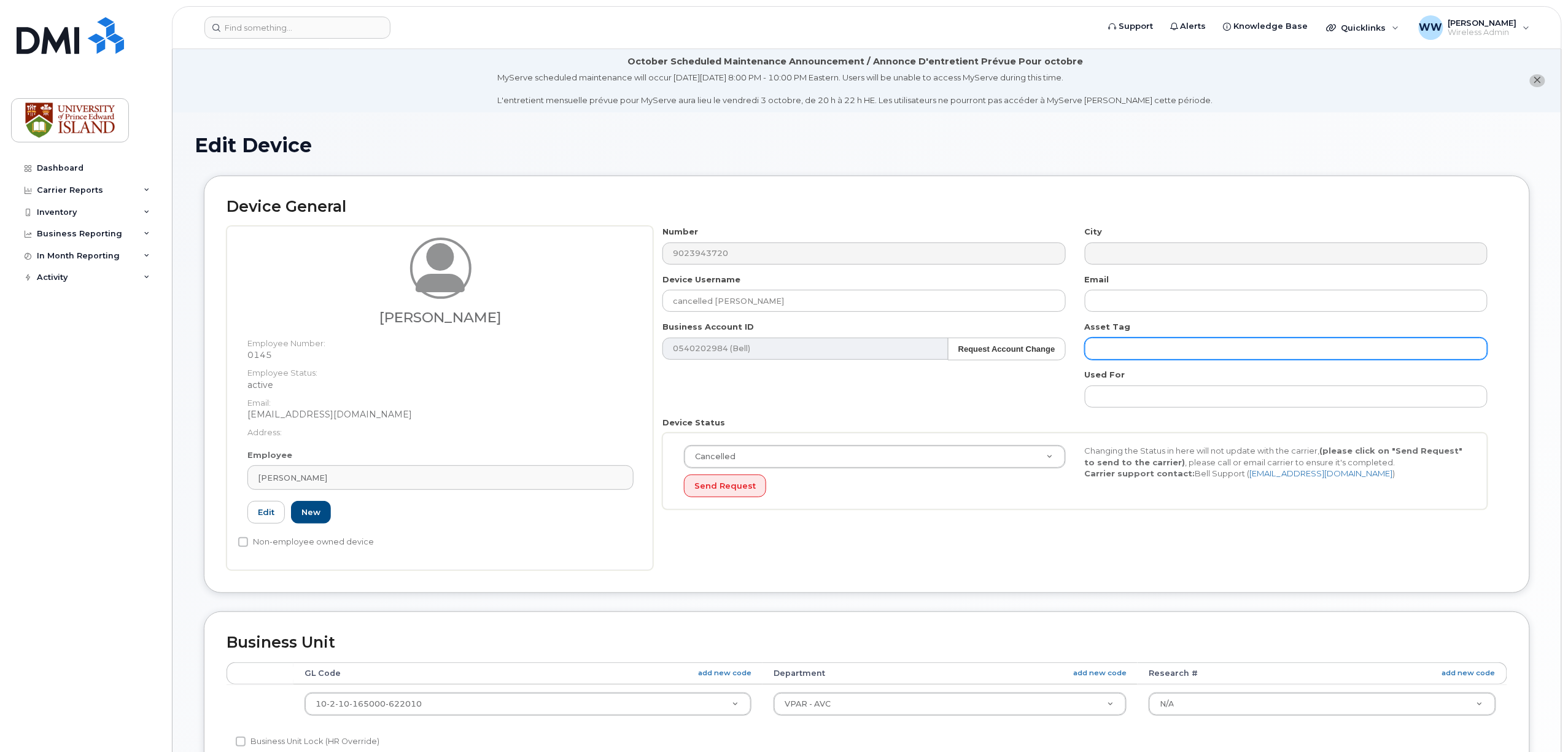
click at [1125, 351] on input "text" at bounding box center [1285, 349] width 403 height 22
paste input "F2LVWGVJJCLQ"
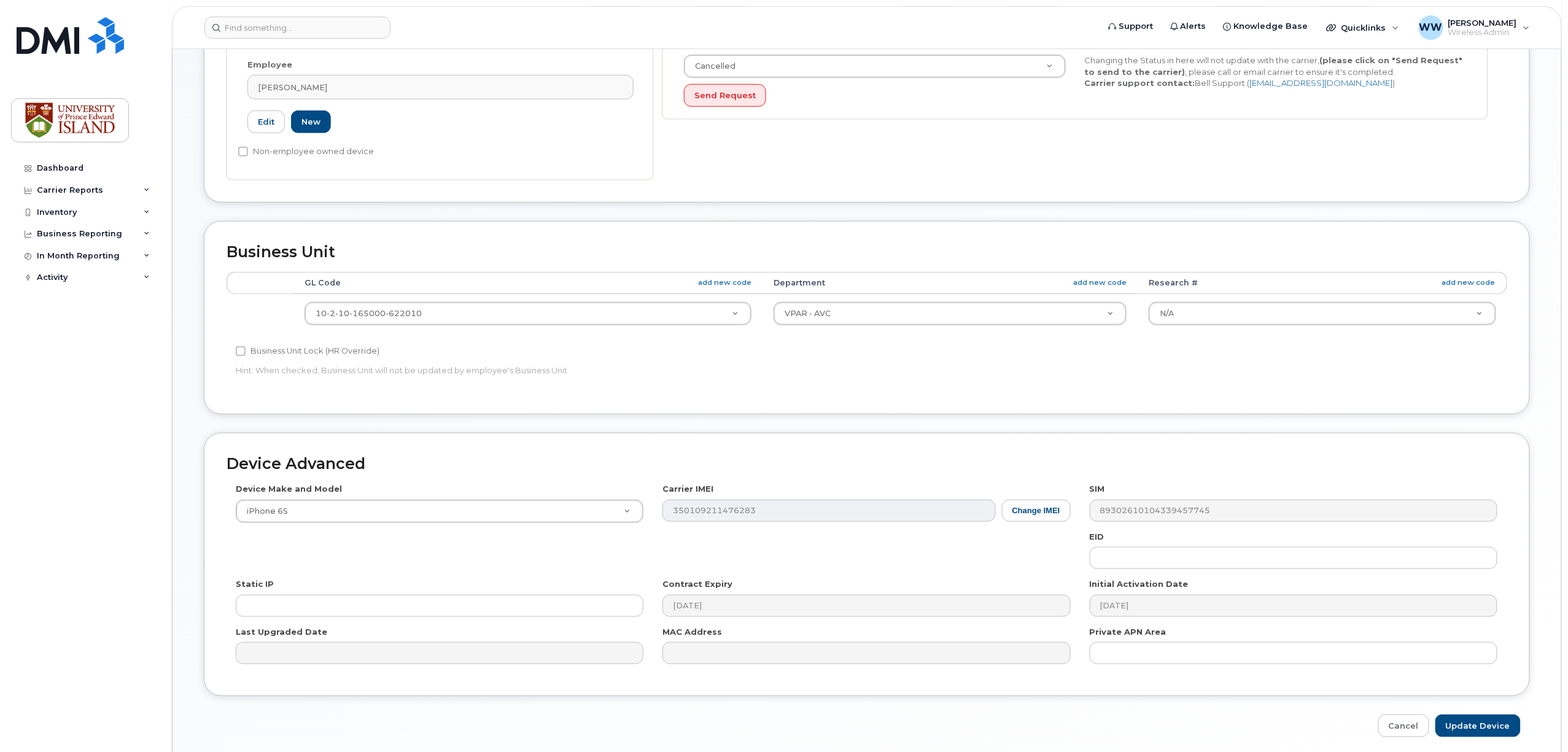
scroll to position [440, 0]
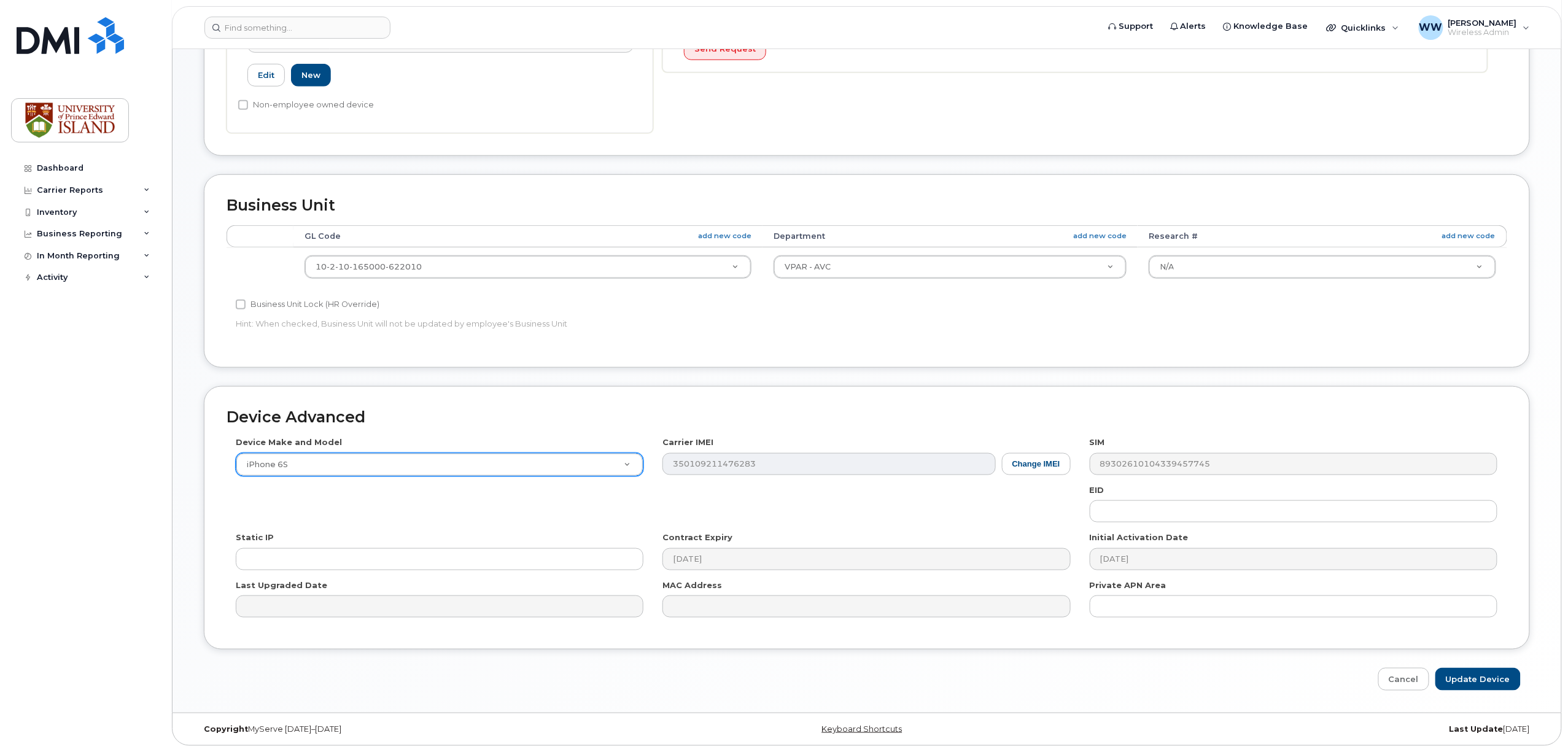
type input "F2LVWGVJJCLQ"
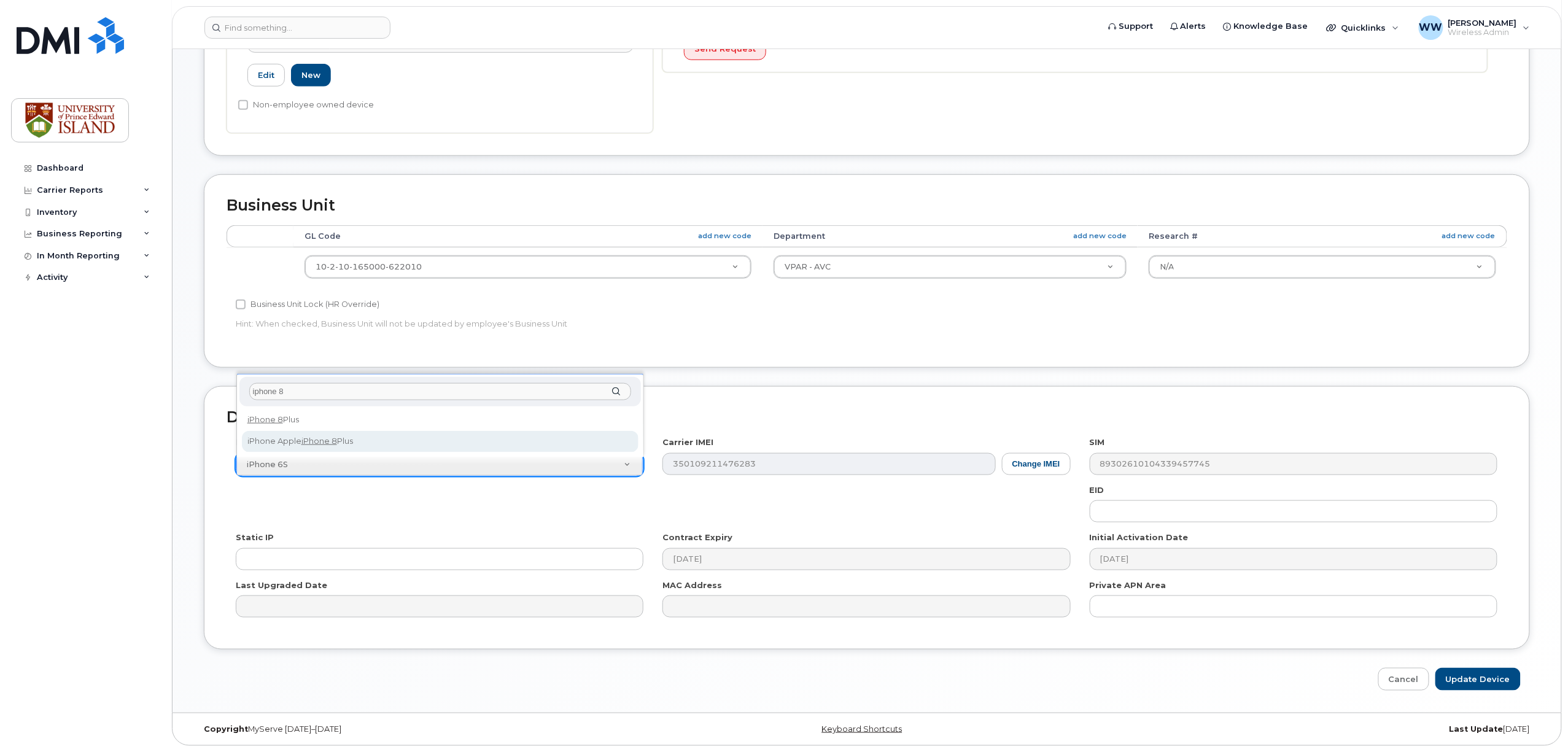
type input "iphone 8"
drag, startPoint x: 272, startPoint y: 435, endPoint x: 337, endPoint y: 455, distance: 68.0
select select "1421"
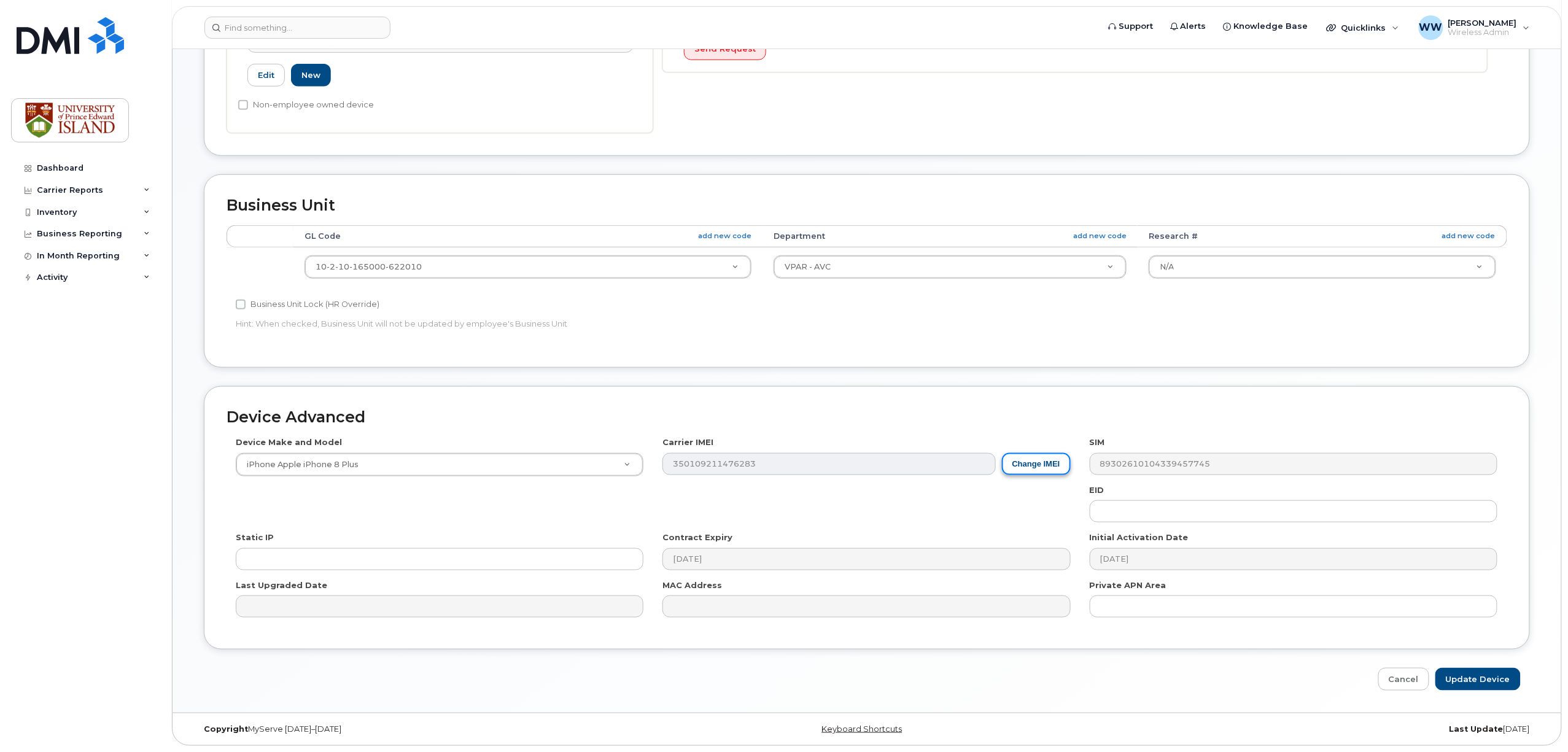
click at [1030, 462] on button "Change IMEI" at bounding box center [1036, 464] width 69 height 23
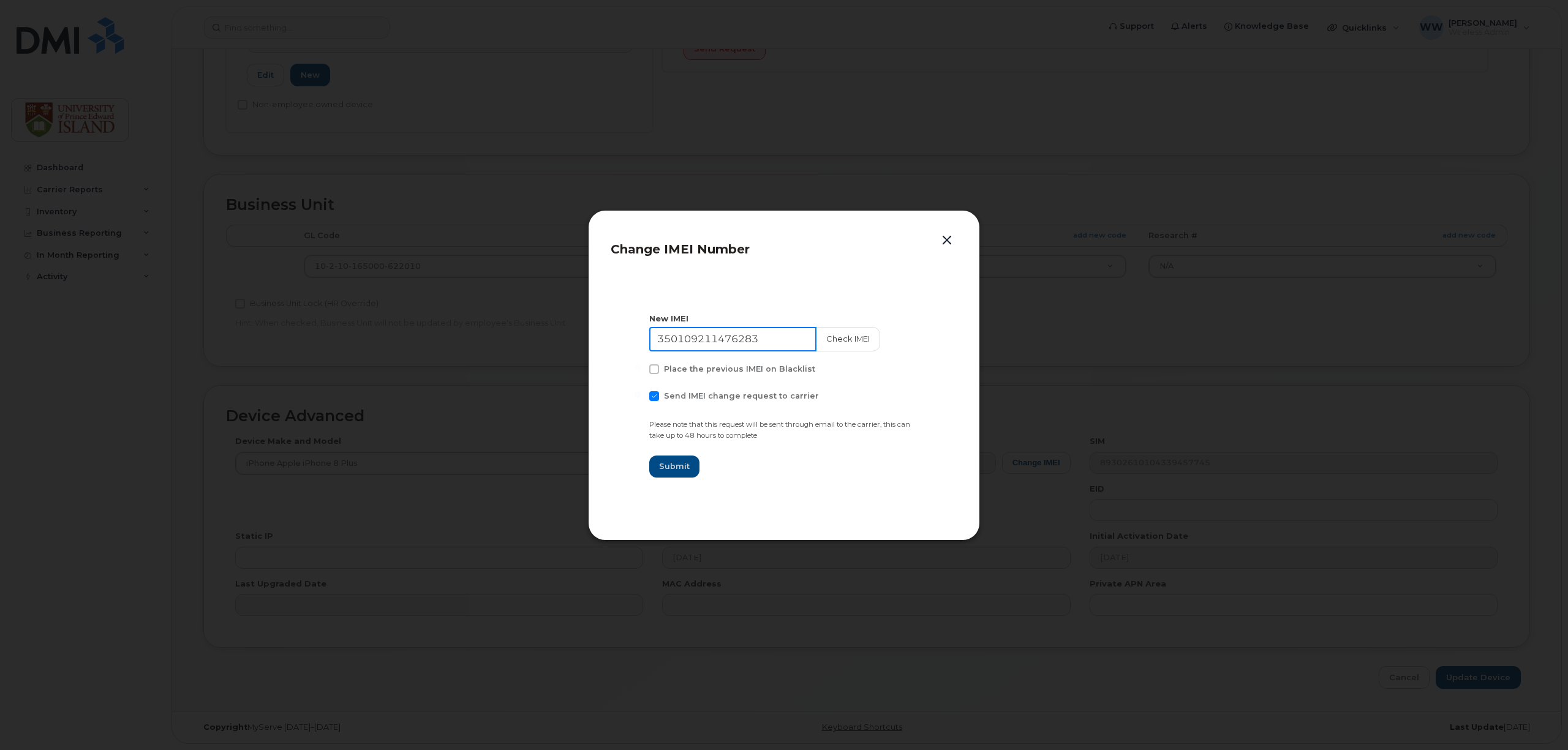
drag, startPoint x: 769, startPoint y: 337, endPoint x: 506, endPoint y: 339, distance: 263.0
click at [508, 339] on div "Change IMEI Number New IMEI 350109211476283 Check IMEI Place the previous IMEI …" at bounding box center [784, 375] width 1568 height 750
type input "352978093151323"
click at [670, 469] on span "Submit" at bounding box center [674, 466] width 31 height 12
type input "352978093151323"
